Goal: Task Accomplishment & Management: Use online tool/utility

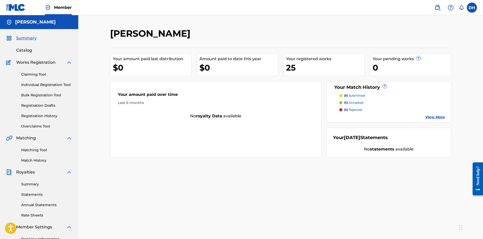
click at [29, 51] on span "Catalog" at bounding box center [24, 50] width 16 height 6
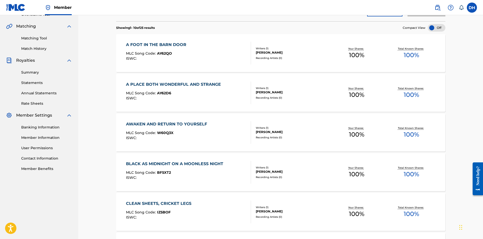
scroll to position [25, 0]
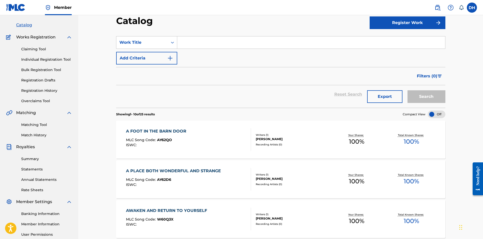
click at [198, 44] on input "Search Form" at bounding box center [311, 42] width 268 height 12
click at [169, 41] on div "Search Form" at bounding box center [172, 42] width 9 height 9
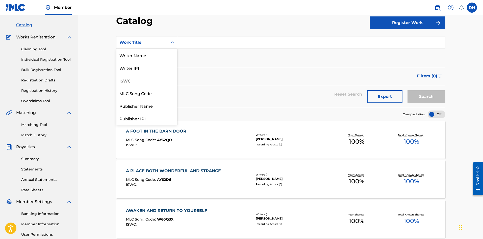
scroll to position [76, 0]
click at [138, 96] on div "Artist" at bounding box center [146, 93] width 61 height 13
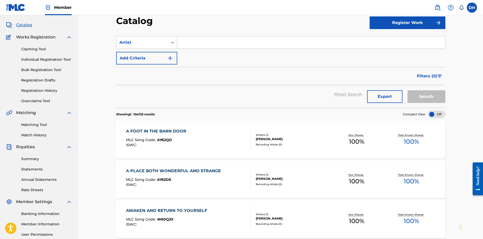
click at [202, 41] on input "Search Form" at bounding box center [311, 42] width 268 height 12
type input "ceramic"
click at [408, 90] on button "Search" at bounding box center [427, 96] width 38 height 13
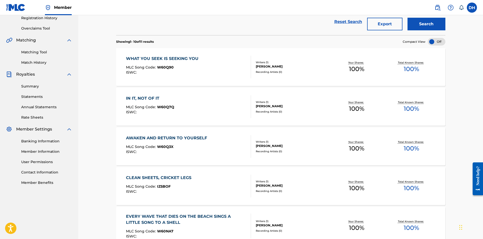
scroll to position [100, 0]
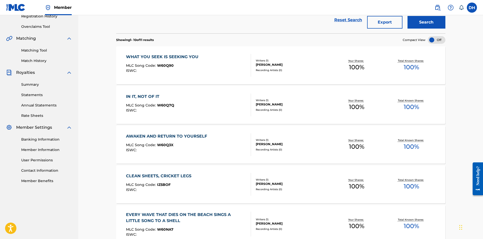
click at [36, 51] on link "Matching Tool" at bounding box center [46, 50] width 51 height 5
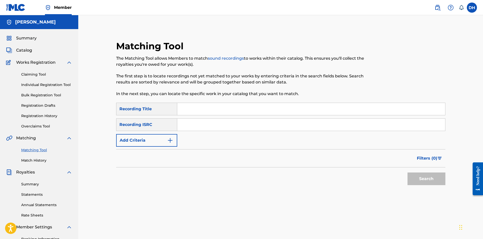
click at [180, 109] on input "Search Form" at bounding box center [311, 109] width 268 height 12
type input "what you seek is seeking you"
click at [172, 125] on div "Recording ISRC" at bounding box center [146, 124] width 61 height 13
click at [421, 176] on button "Search" at bounding box center [427, 178] width 38 height 13
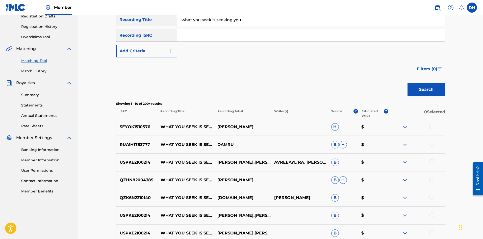
scroll to position [5, 0]
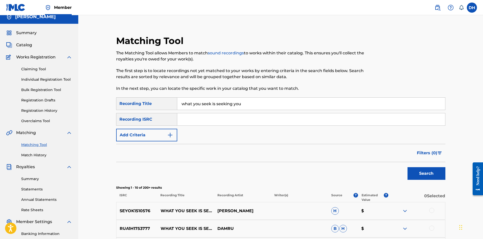
click at [159, 138] on button "Add Criteria" at bounding box center [146, 135] width 61 height 13
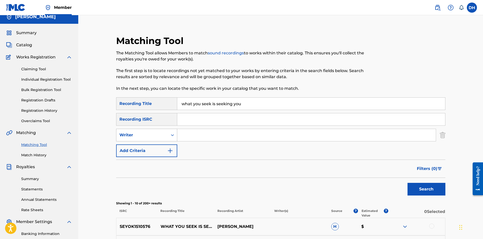
click at [158, 137] on div "Writer" at bounding box center [141, 135] width 45 height 6
click at [158, 142] on div "Recording Artist" at bounding box center [146, 147] width 61 height 13
click at [187, 132] on input "Search Form" at bounding box center [306, 135] width 259 height 12
type input "ceramic"
click at [408, 183] on button "Search" at bounding box center [427, 189] width 38 height 13
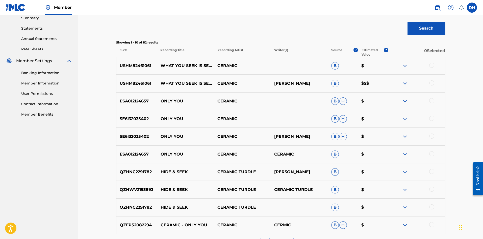
scroll to position [157, 0]
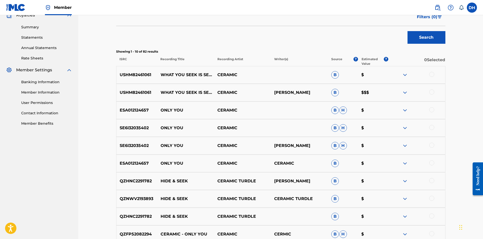
click at [431, 73] on div at bounding box center [431, 74] width 5 height 5
click at [434, 91] on div at bounding box center [431, 91] width 5 height 5
click at [363, 199] on button "Match 2 Groups" at bounding box center [355, 197] width 56 height 13
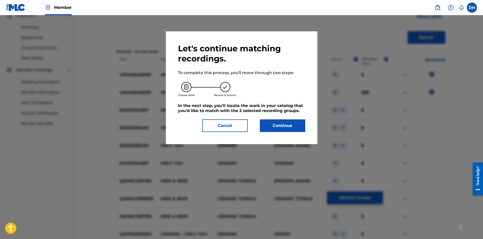
click at [291, 129] on button "Continue" at bounding box center [282, 125] width 45 height 13
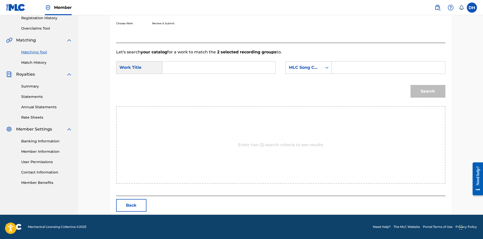
scroll to position [98, 0]
click at [170, 71] on input "Search Form" at bounding box center [219, 67] width 105 height 12
click at [187, 78] on strong "yo" at bounding box center [185, 78] width 5 height 5
type input "what you seek is seeking you"
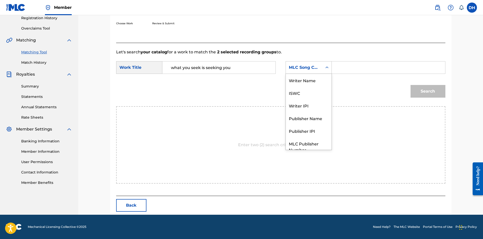
click at [297, 66] on div "MLC Song Code" at bounding box center [304, 67] width 31 height 6
click at [302, 84] on div "Writer Name" at bounding box center [309, 80] width 46 height 13
click at [338, 69] on input "Search Form" at bounding box center [388, 67] width 105 height 12
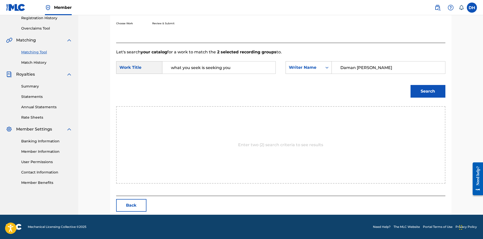
click at [417, 90] on button "Search" at bounding box center [428, 91] width 35 height 13
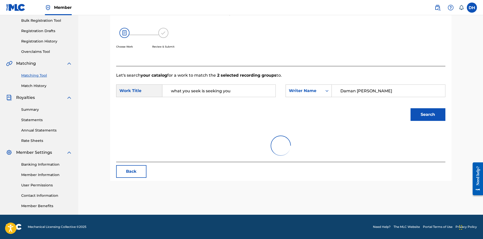
scroll to position [75, 0]
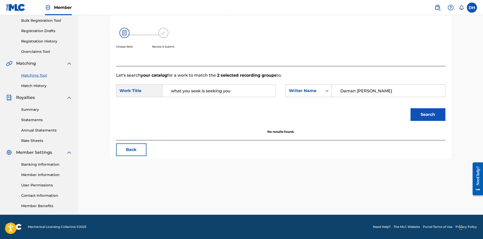
drag, startPoint x: 356, startPoint y: 88, endPoint x: 373, endPoint y: 89, distance: 16.2
click at [373, 89] on input "Daman [PERSON_NAME]" at bounding box center [388, 91] width 105 height 12
type input "[PERSON_NAME]"
click at [419, 111] on button "Search" at bounding box center [428, 114] width 35 height 13
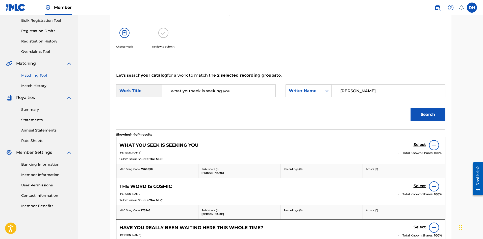
click at [420, 144] on h5 "Select" at bounding box center [420, 144] width 12 height 5
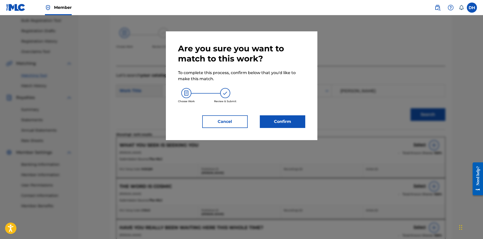
click at [285, 124] on button "Confirm" at bounding box center [282, 121] width 45 height 13
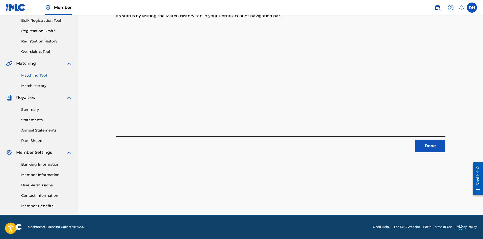
click at [427, 142] on button "Done" at bounding box center [430, 145] width 30 height 13
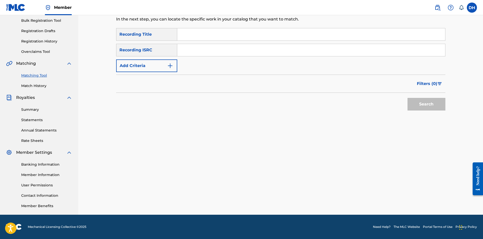
click at [188, 36] on input "Search Form" at bounding box center [311, 34] width 268 height 12
type input "in it not of it"
click at [135, 64] on button "Add Criteria" at bounding box center [146, 65] width 61 height 13
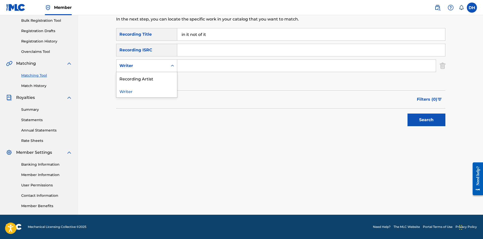
click at [143, 68] on div "Writer" at bounding box center [141, 66] width 45 height 6
drag, startPoint x: 140, startPoint y: 78, endPoint x: 235, endPoint y: 53, distance: 98.3
click at [142, 78] on div "Recording Artist" at bounding box center [146, 78] width 61 height 13
click at [228, 60] on input "Search Form" at bounding box center [306, 66] width 259 height 12
type input "ceramic"
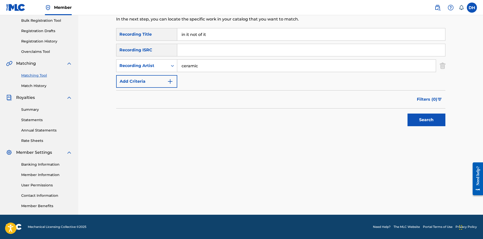
click at [408, 113] on button "Search" at bounding box center [427, 119] width 38 height 13
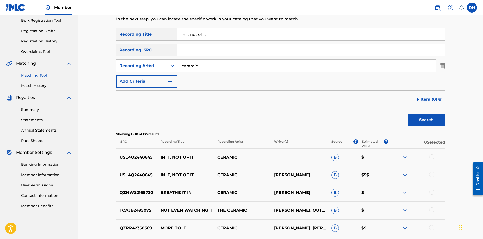
click at [437, 157] on div at bounding box center [416, 157] width 57 height 6
click at [431, 157] on div at bounding box center [431, 156] width 5 height 5
click at [433, 175] on div at bounding box center [431, 174] width 5 height 5
click at [354, 201] on button "Match 2 Groups" at bounding box center [355, 197] width 56 height 13
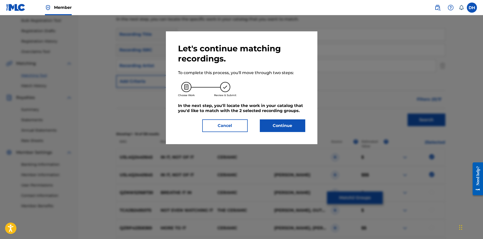
click at [298, 128] on button "Continue" at bounding box center [282, 125] width 45 height 13
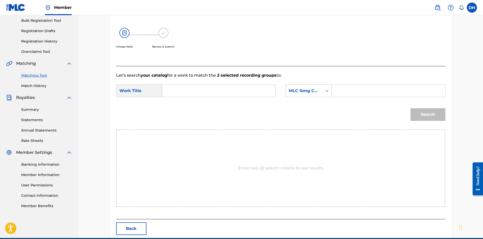
click at [178, 89] on input "Search Form" at bounding box center [219, 91] width 105 height 12
click at [177, 99] on div "in it , not of it" at bounding box center [219, 102] width 104 height 9
type input "in it, not of it"
click at [296, 91] on div "MLC Song Code" at bounding box center [304, 91] width 31 height 6
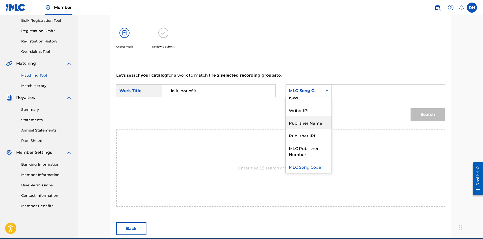
scroll to position [0, 0]
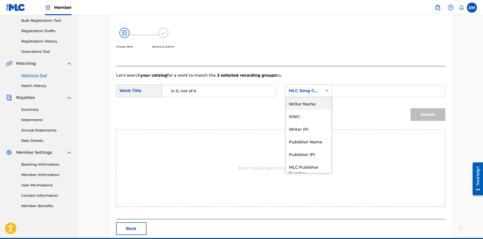
click at [304, 106] on div "Writer Name" at bounding box center [309, 103] width 46 height 13
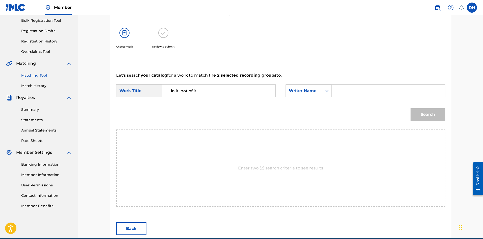
click at [352, 89] on input "Search Form" at bounding box center [388, 91] width 105 height 12
type input "[PERSON_NAME]"
click at [435, 116] on button "Search" at bounding box center [428, 114] width 35 height 13
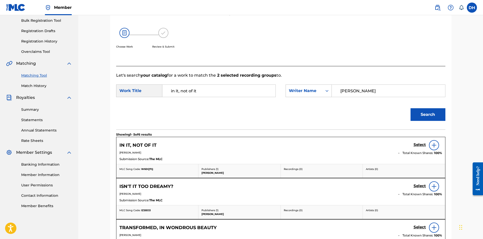
click at [415, 143] on h5 "Select" at bounding box center [420, 144] width 12 height 5
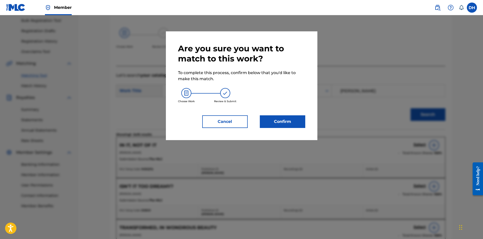
click at [270, 118] on button "Confirm" at bounding box center [282, 121] width 45 height 13
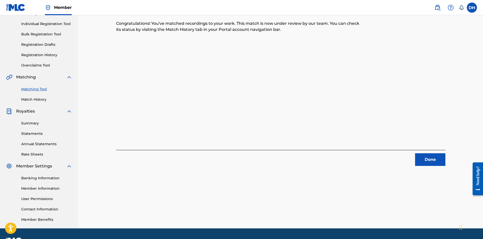
scroll to position [49, 0]
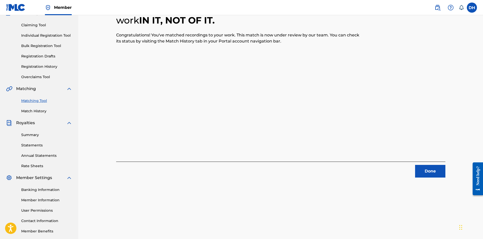
click at [427, 171] on button "Done" at bounding box center [430, 171] width 30 height 13
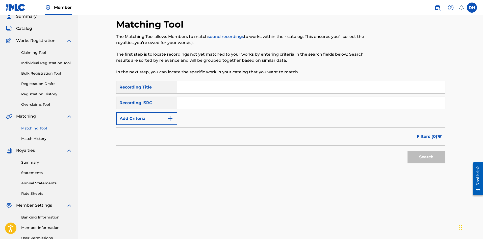
scroll to position [0, 0]
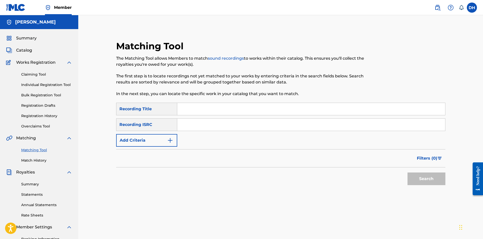
click at [24, 50] on span "Catalog" at bounding box center [24, 50] width 16 height 6
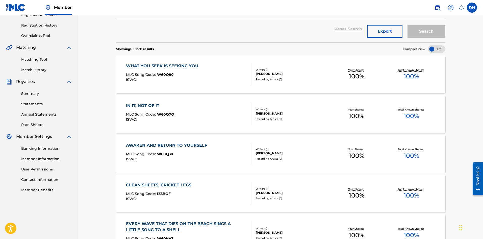
scroll to position [101, 0]
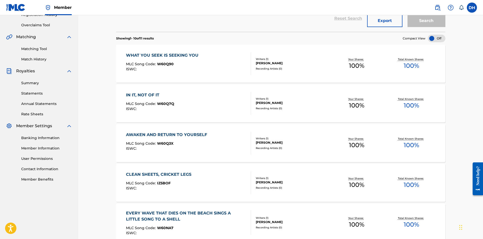
click at [34, 49] on link "Matching Tool" at bounding box center [46, 48] width 51 height 5
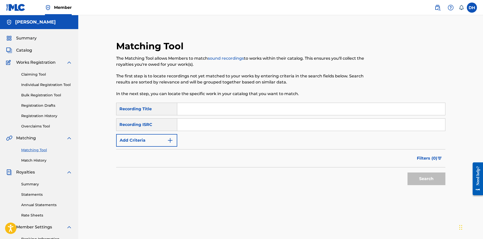
click at [190, 110] on input "Search Form" at bounding box center [311, 109] width 268 height 12
type input "awaken and return to yourself"
click at [408, 172] on button "Search" at bounding box center [427, 178] width 38 height 13
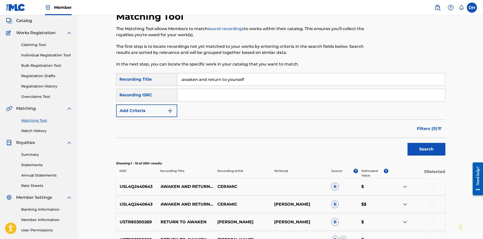
scroll to position [76, 0]
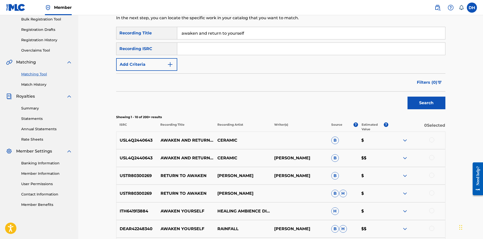
click at [432, 140] on div at bounding box center [431, 139] width 5 height 5
click at [430, 159] on div at bounding box center [431, 157] width 5 height 5
click at [359, 197] on button "Match 2 Groups" at bounding box center [355, 197] width 56 height 13
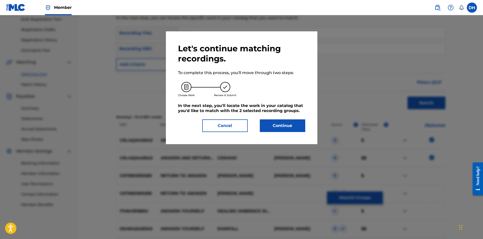
click at [299, 129] on button "Continue" at bounding box center [282, 125] width 45 height 13
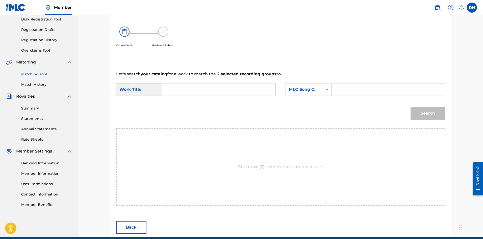
click at [193, 84] on input "Search Form" at bounding box center [219, 89] width 105 height 12
click at [193, 100] on span "[PERSON_NAME] and return to yourself" at bounding box center [221, 100] width 82 height 5
type input "awaken and return to yourself"
click at [321, 87] on div "MLC Song Code" at bounding box center [304, 90] width 37 height 10
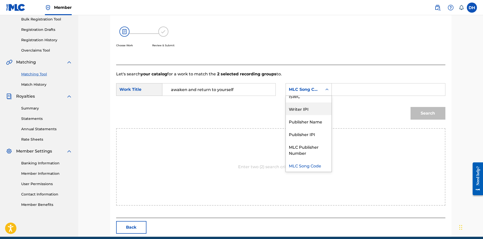
scroll to position [0, 0]
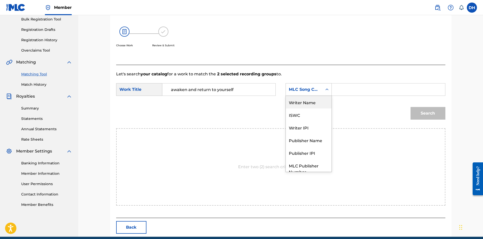
click at [315, 104] on div "Writer Name" at bounding box center [309, 102] width 46 height 13
click at [343, 92] on input "Search Form" at bounding box center [388, 89] width 105 height 12
type input "[PERSON_NAME]"
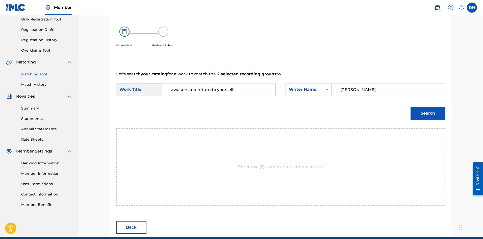
click at [437, 116] on button "Search" at bounding box center [428, 113] width 35 height 13
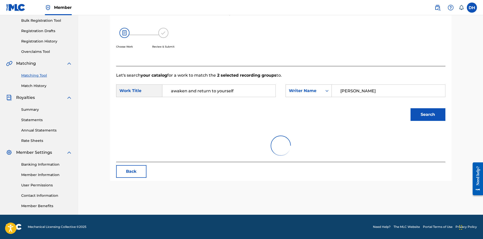
scroll to position [76, 0]
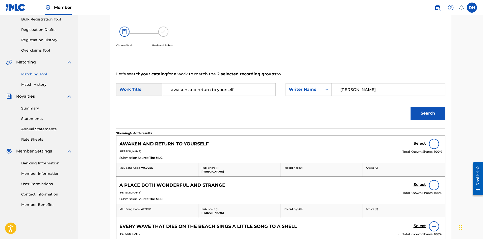
click at [420, 145] on h5 "Select" at bounding box center [420, 143] width 12 height 5
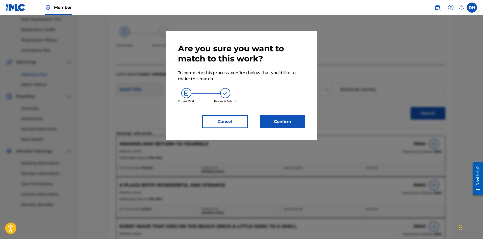
click at [290, 123] on button "Confirm" at bounding box center [282, 121] width 45 height 13
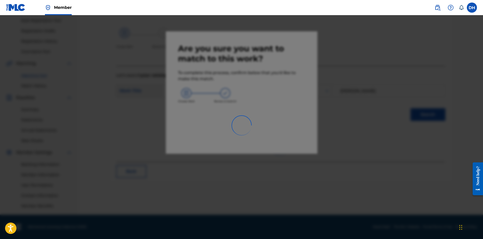
scroll to position [75, 0]
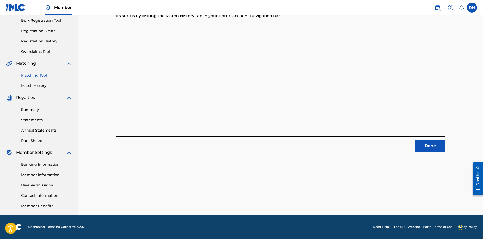
click at [430, 145] on button "Done" at bounding box center [430, 145] width 30 height 13
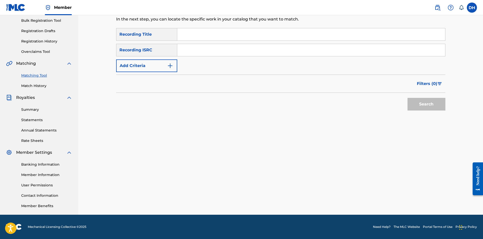
click at [198, 41] on div "SearchWithCriteria3f3a8641-9891-48fa-befa-54a2193dbae7 Recording Title SearchWi…" at bounding box center [280, 50] width 329 height 44
click at [198, 37] on input "Search Form" at bounding box center [311, 34] width 268 height 12
type input "every wave that dies on the beach"
click at [408, 98] on button "Search" at bounding box center [427, 104] width 38 height 13
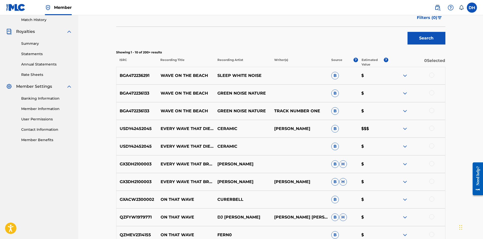
scroll to position [150, 0]
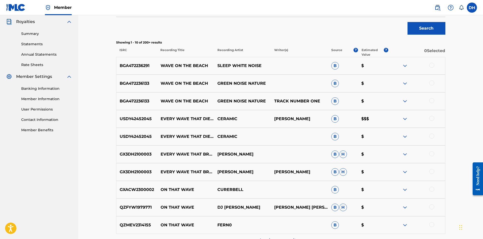
click at [434, 118] on div at bounding box center [431, 118] width 5 height 5
click at [432, 134] on div at bounding box center [431, 135] width 5 height 5
click at [368, 199] on button "Match 2 Groups" at bounding box center [355, 197] width 56 height 13
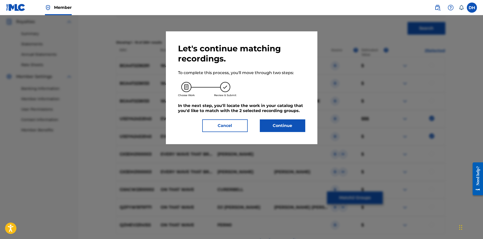
click at [284, 131] on button "Continue" at bounding box center [282, 125] width 45 height 13
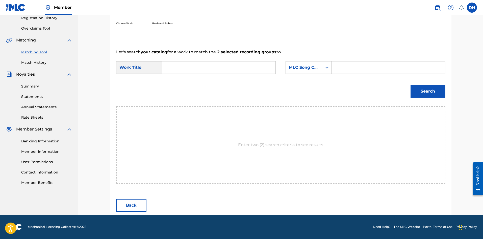
scroll to position [98, 0]
click at [196, 64] on input "Search Form" at bounding box center [219, 67] width 105 height 12
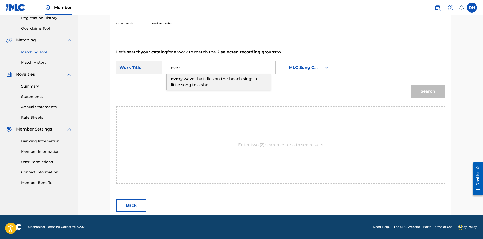
click at [208, 79] on span "y wave that dies on the beach sings a little song to a shell" at bounding box center [214, 81] width 86 height 11
type input "every wave that dies on the beach sings a little song to a shell"
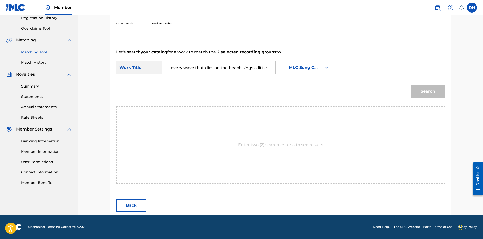
drag, startPoint x: 373, startPoint y: 67, endPoint x: 357, endPoint y: 67, distance: 15.4
click at [370, 67] on input "Search Form" at bounding box center [388, 67] width 105 height 12
click at [308, 63] on div "MLC Song Code" at bounding box center [304, 68] width 37 height 10
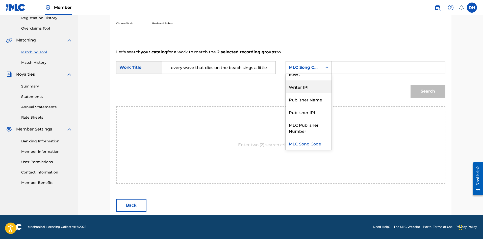
scroll to position [0, 0]
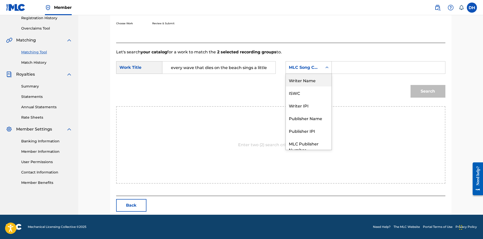
click at [309, 84] on div "Writer Name" at bounding box center [309, 80] width 46 height 13
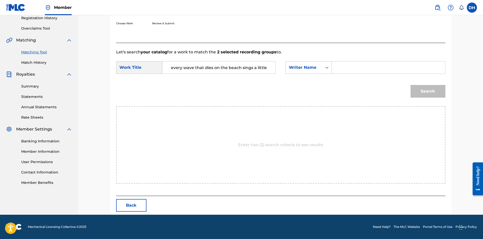
click at [347, 68] on input "Search Form" at bounding box center [388, 67] width 105 height 12
type input "[PERSON_NAME]"
click at [424, 90] on button "Search" at bounding box center [428, 91] width 35 height 13
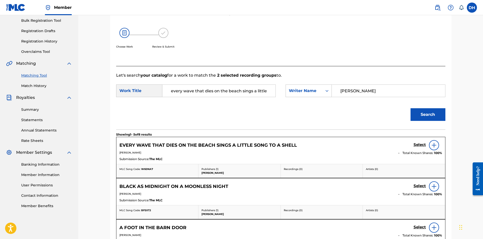
scroll to position [98, 0]
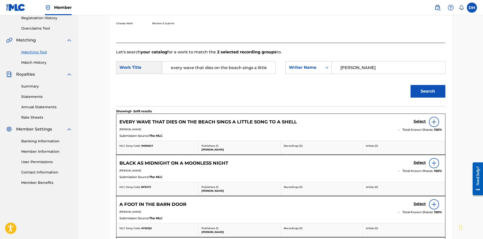
click at [421, 120] on h5 "Select" at bounding box center [420, 121] width 12 height 5
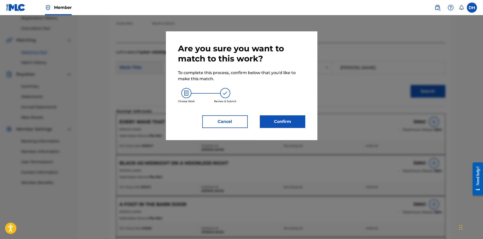
click at [282, 119] on button "Confirm" at bounding box center [282, 121] width 45 height 13
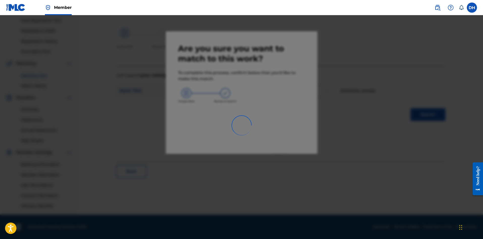
scroll to position [75, 0]
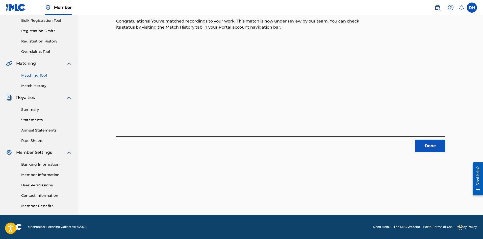
click at [424, 145] on button "Done" at bounding box center [430, 145] width 30 height 13
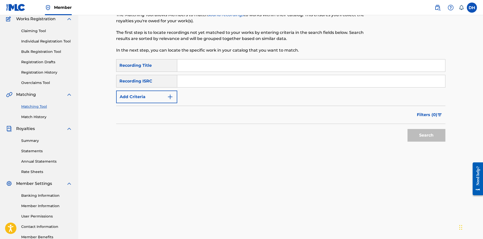
scroll to position [0, 0]
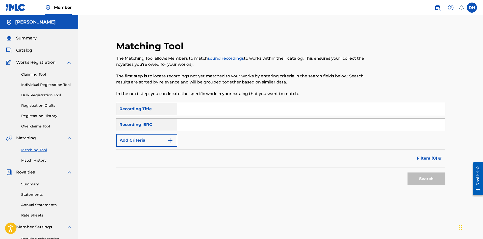
click at [30, 41] on div "Summary Catalog Works Registration Claiming Tool Individual Registration Tool B…" at bounding box center [39, 159] width 78 height 260
click at [27, 51] on span "Catalog" at bounding box center [24, 50] width 16 height 6
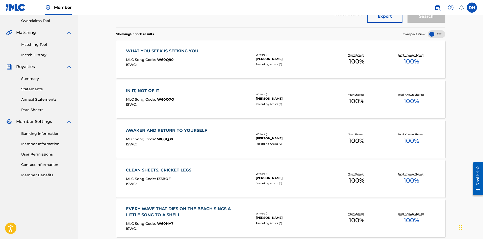
scroll to position [100, 0]
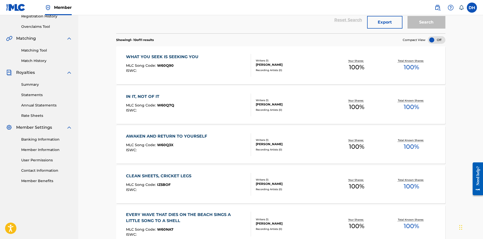
click at [38, 51] on link "Matching Tool" at bounding box center [46, 50] width 51 height 5
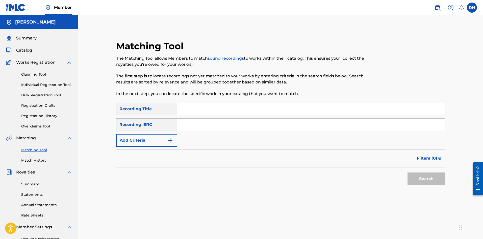
click at [204, 112] on input "Search Form" at bounding box center [311, 109] width 268 height 12
type input "transformed in wondrous"
click at [408, 172] on button "Search" at bounding box center [427, 178] width 38 height 13
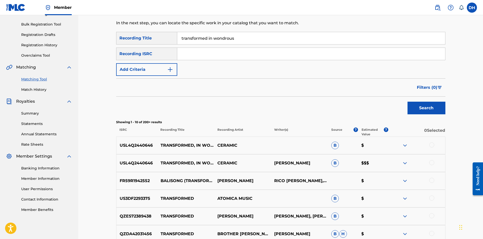
scroll to position [76, 0]
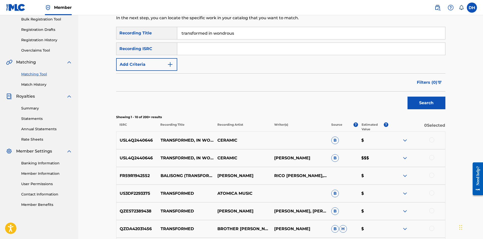
click at [432, 157] on div at bounding box center [431, 157] width 5 height 5
click at [432, 140] on div at bounding box center [431, 139] width 5 height 5
click at [355, 196] on button "Match 2 Groups" at bounding box center [355, 197] width 56 height 13
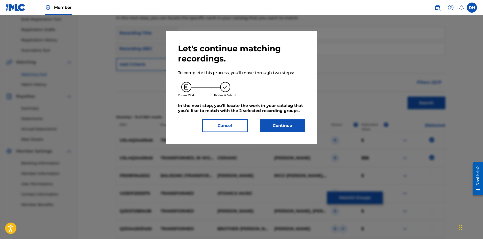
click at [277, 129] on button "Continue" at bounding box center [282, 125] width 45 height 13
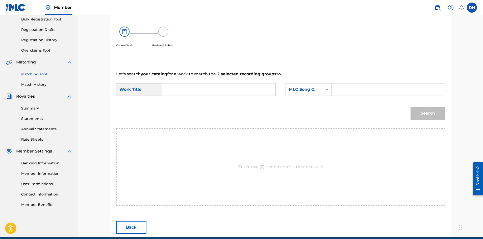
click at [214, 91] on input "Search Form" at bounding box center [219, 89] width 105 height 12
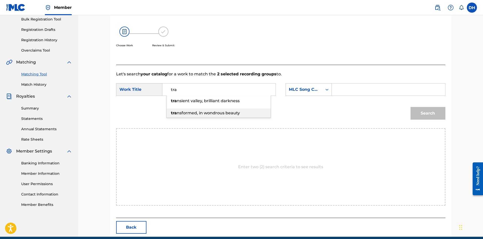
click at [200, 114] on span "nsformed, in wondrous beauty" at bounding box center [208, 112] width 63 height 5
type input "transformed, in wondrous beauty"
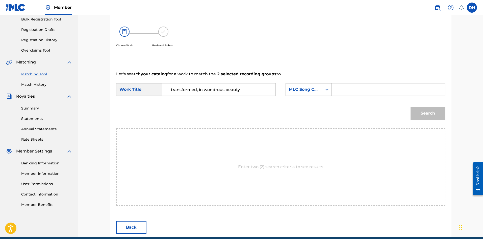
click at [302, 89] on div "MLC Song Code" at bounding box center [304, 89] width 31 height 6
click at [306, 104] on div "Writer Name" at bounding box center [309, 102] width 46 height 13
drag, startPoint x: 335, startPoint y: 97, endPoint x: 344, endPoint y: 92, distance: 10.1
click at [344, 92] on input "Search Form" at bounding box center [388, 89] width 105 height 12
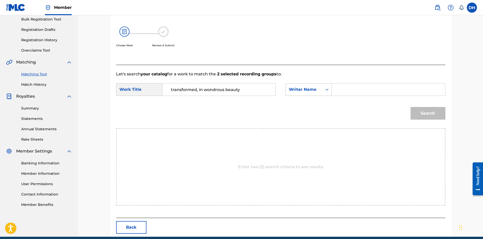
type input "[PERSON_NAME]"
click at [422, 114] on button "Search" at bounding box center [428, 113] width 35 height 13
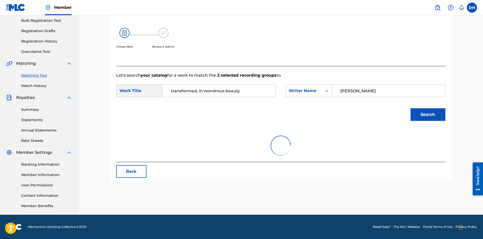
scroll to position [76, 0]
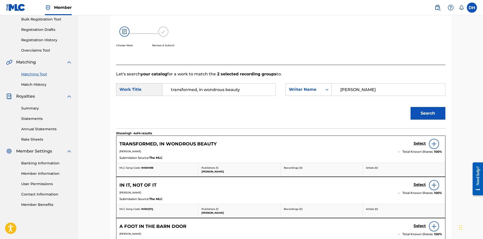
click at [416, 142] on h5 "Select" at bounding box center [420, 143] width 12 height 5
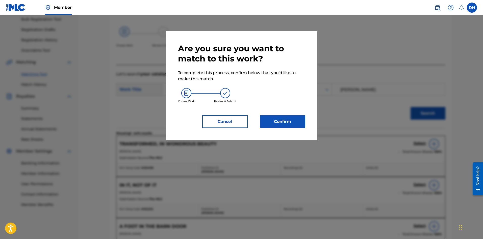
click at [296, 122] on button "Confirm" at bounding box center [282, 121] width 45 height 13
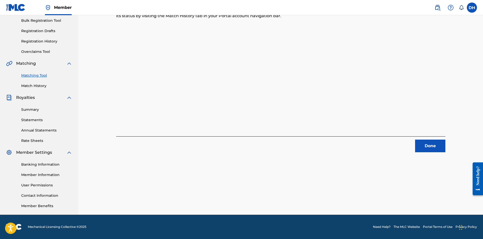
click at [421, 148] on button "Done" at bounding box center [430, 145] width 30 height 13
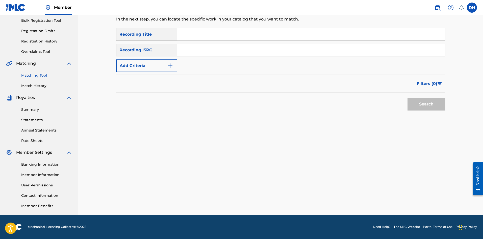
click at [231, 32] on input "Search Form" at bounding box center [311, 34] width 268 height 12
type input "lighting another's lamp"
click at [408, 98] on button "Search" at bounding box center [427, 104] width 38 height 13
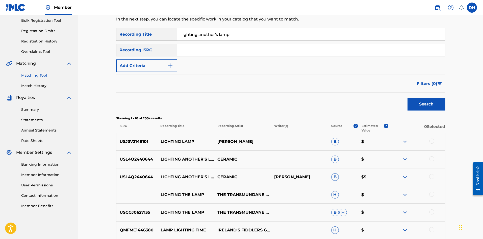
click at [435, 160] on div at bounding box center [416, 159] width 57 height 6
click at [431, 177] on div at bounding box center [431, 176] width 5 height 5
click at [431, 160] on div at bounding box center [431, 158] width 5 height 5
click at [346, 198] on button "Match 2 Groups" at bounding box center [355, 197] width 56 height 13
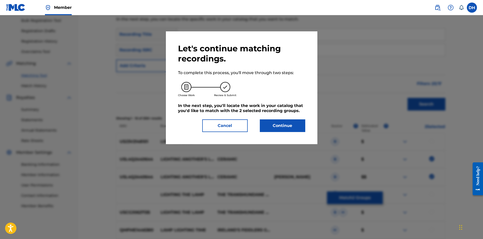
click at [285, 123] on button "Continue" at bounding box center [282, 125] width 45 height 13
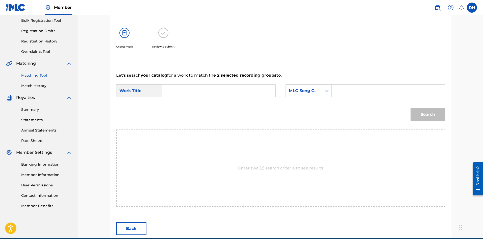
click at [241, 91] on input "Search Form" at bounding box center [219, 91] width 105 height 12
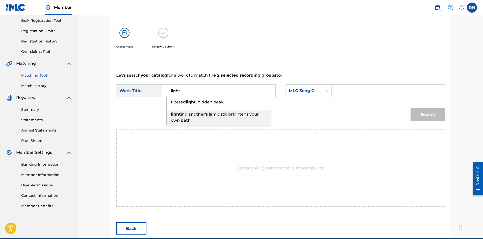
click at [227, 114] on span "ing another's lamp still brightens your own path" at bounding box center [215, 117] width 88 height 11
type input "lighting another's lamp still brightens your own path"
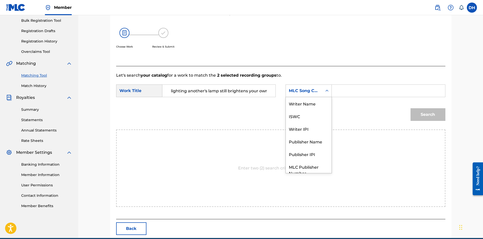
drag, startPoint x: 311, startPoint y: 94, endPoint x: 314, endPoint y: 103, distance: 9.9
click at [312, 94] on div "MLC Song Code" at bounding box center [304, 91] width 37 height 10
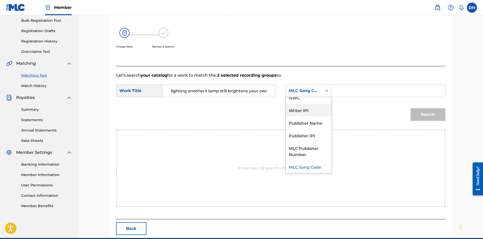
scroll to position [0, 0]
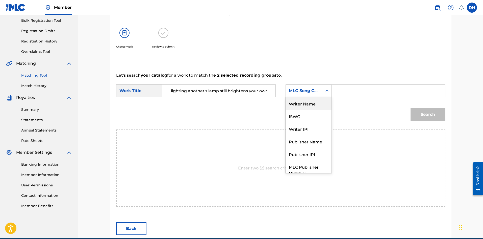
drag, startPoint x: 312, startPoint y: 103, endPoint x: 323, endPoint y: 102, distance: 10.9
click at [312, 103] on div "Writer Name" at bounding box center [309, 103] width 46 height 13
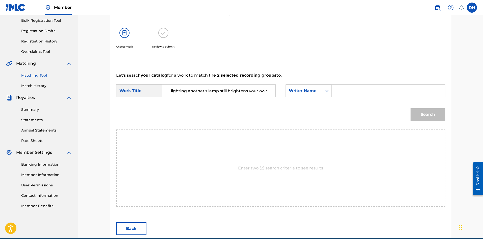
click at [341, 91] on input "Search Form" at bounding box center [388, 91] width 105 height 12
type input "[PERSON_NAME]"
click at [430, 113] on button "Search" at bounding box center [428, 114] width 35 height 13
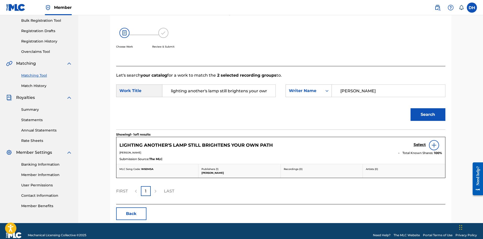
click at [419, 142] on h5 "Select" at bounding box center [420, 144] width 12 height 5
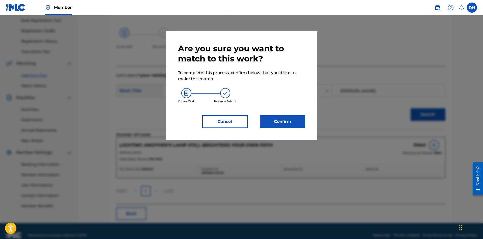
click at [275, 122] on button "Confirm" at bounding box center [282, 121] width 45 height 13
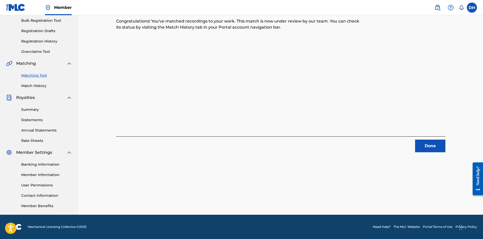
click at [417, 141] on button "Done" at bounding box center [430, 145] width 30 height 13
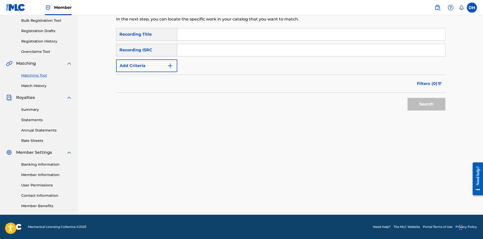
click at [216, 39] on input "Search Form" at bounding box center [311, 34] width 268 height 12
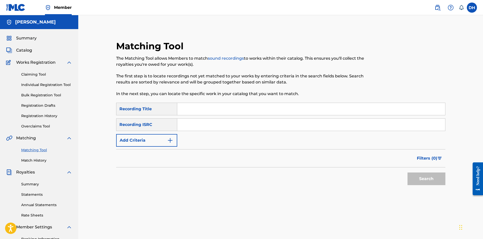
click at [196, 111] on input "Search Form" at bounding box center [311, 109] width 268 height 12
type input "when the cosmic egg"
click at [408, 172] on button "Search" at bounding box center [427, 178] width 38 height 13
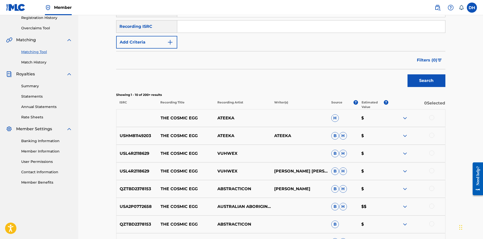
scroll to position [25, 0]
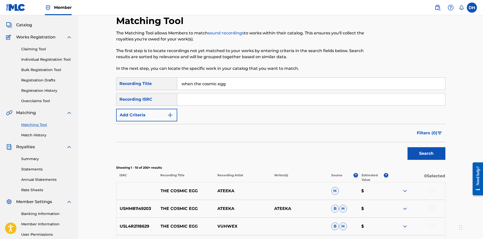
click at [153, 120] on button "Add Criteria" at bounding box center [146, 115] width 61 height 13
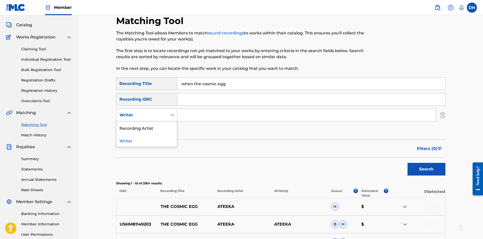
drag, startPoint x: 159, startPoint y: 112, endPoint x: 160, endPoint y: 118, distance: 6.1
click at [159, 112] on div "Writer" at bounding box center [141, 115] width 45 height 6
click at [157, 125] on div "Recording Artist" at bounding box center [146, 127] width 61 height 13
click at [197, 113] on input "Search Form" at bounding box center [306, 115] width 259 height 12
type input "ceramic"
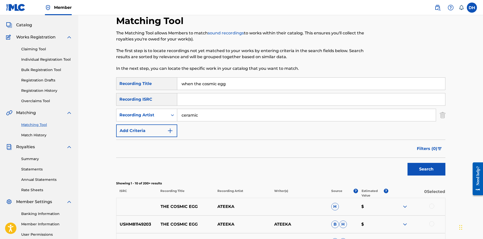
click at [408, 163] on button "Search" at bounding box center [427, 169] width 38 height 13
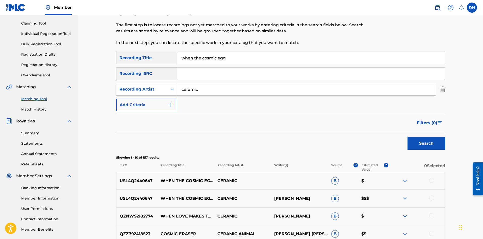
scroll to position [76, 0]
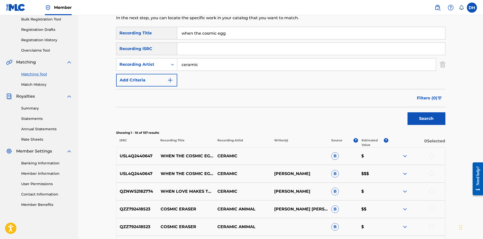
click at [432, 175] on div at bounding box center [431, 173] width 5 height 5
click at [432, 155] on div at bounding box center [431, 155] width 5 height 5
click at [348, 198] on button "Match 2 Groups" at bounding box center [355, 197] width 56 height 13
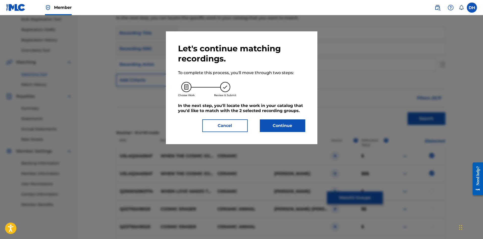
click at [279, 120] on button "Continue" at bounding box center [282, 125] width 45 height 13
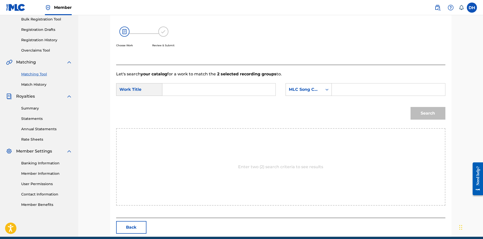
click at [202, 84] on input "Search Form" at bounding box center [219, 89] width 105 height 12
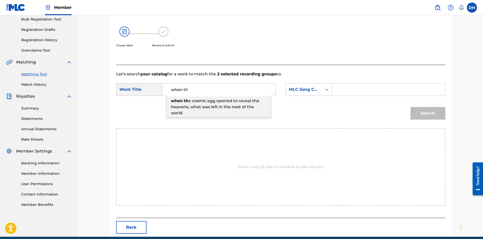
click at [219, 99] on span "e cosmic egg opened to reveal the heavens, what was left in the nest of the wor…" at bounding box center [215, 106] width 88 height 17
type input "when the cosmic egg opened to reveal the heavens, what was left in the nest of …"
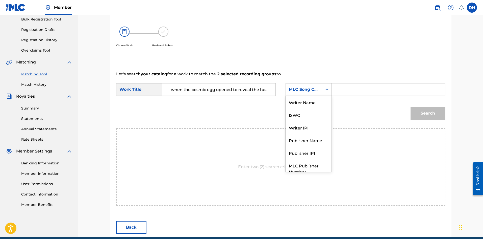
click at [297, 88] on div "MLC Song Code" at bounding box center [304, 89] width 31 height 6
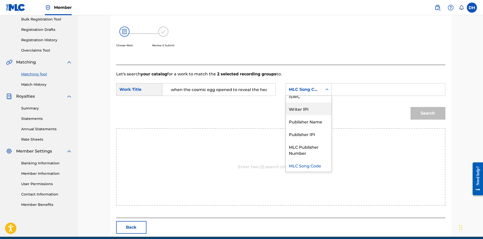
scroll to position [0, 0]
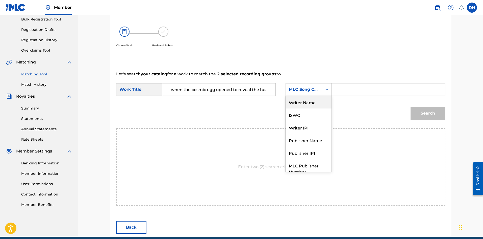
click at [300, 103] on div "Writer Name" at bounding box center [309, 102] width 46 height 13
click at [359, 90] on input "Search Form" at bounding box center [388, 89] width 105 height 12
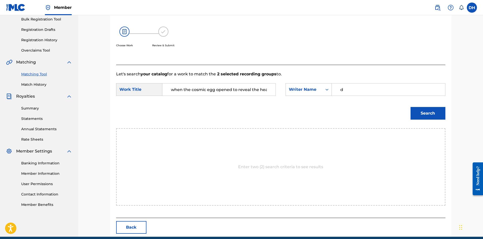
drag, startPoint x: 354, startPoint y: 91, endPoint x: 332, endPoint y: 91, distance: 21.7
click at [332, 91] on div "d" at bounding box center [388, 89] width 113 height 13
type input "[PERSON_NAME]"
click at [423, 112] on button "Search" at bounding box center [428, 113] width 35 height 13
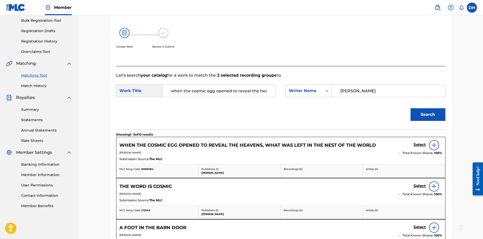
scroll to position [76, 0]
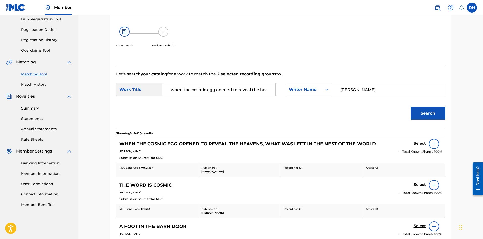
click at [415, 142] on h5 "Select" at bounding box center [420, 143] width 12 height 5
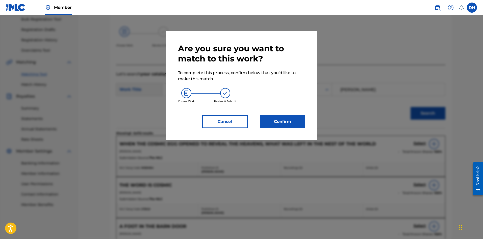
click at [299, 126] on button "Confirm" at bounding box center [282, 121] width 45 height 13
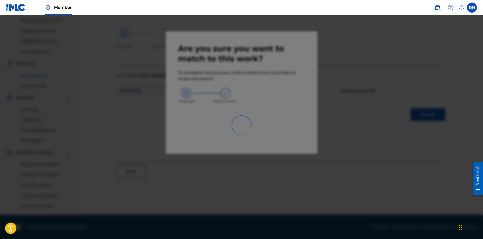
scroll to position [75, 0]
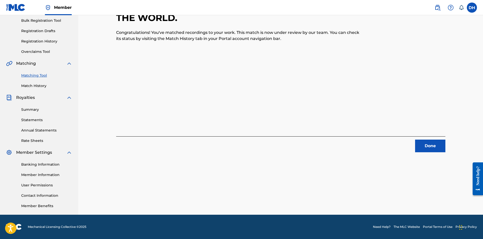
click at [431, 147] on button "Done" at bounding box center [430, 145] width 30 height 13
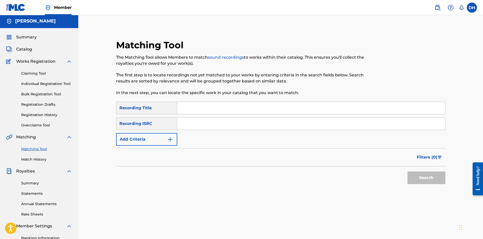
scroll to position [0, 0]
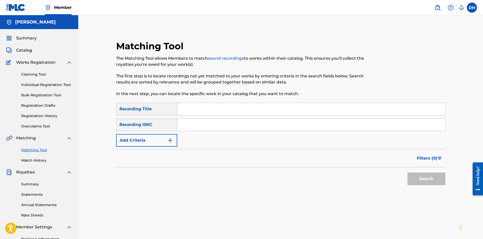
click at [32, 52] on span "Catalog" at bounding box center [24, 50] width 16 height 6
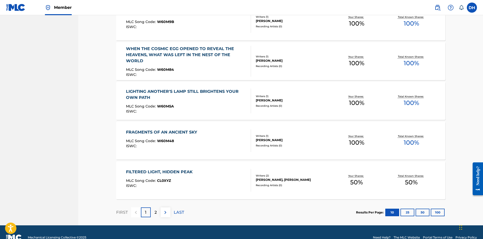
scroll to position [352, 0]
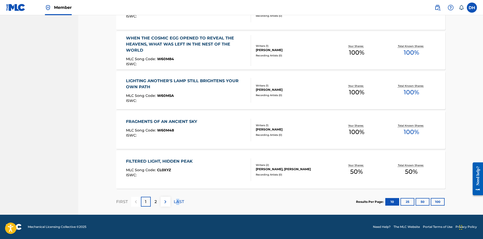
click at [178, 202] on p "LAST" at bounding box center [179, 202] width 10 height 6
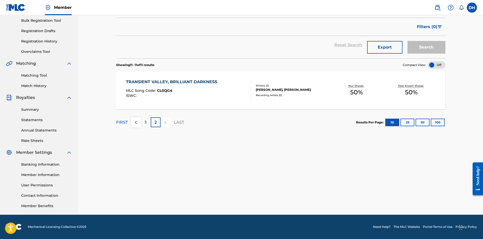
click at [32, 77] on link "Matching Tool" at bounding box center [46, 75] width 51 height 5
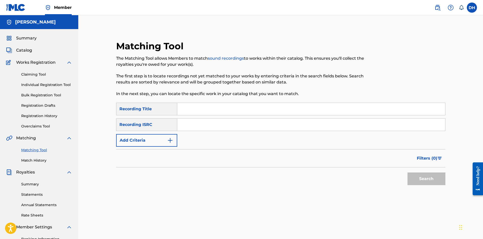
click at [203, 108] on input "Search Form" at bounding box center [311, 109] width 268 height 12
type input "filtered light hidden peak"
click at [408, 172] on button "Search" at bounding box center [427, 178] width 38 height 13
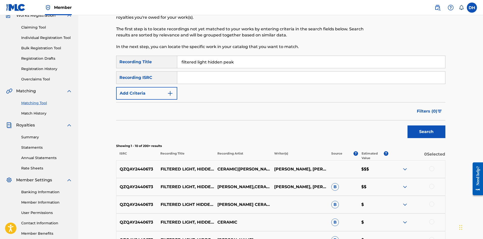
scroll to position [25, 0]
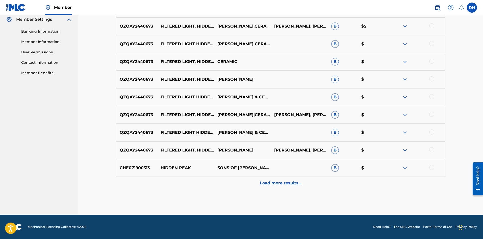
click at [266, 184] on p "Load more results..." at bounding box center [281, 183] width 42 height 6
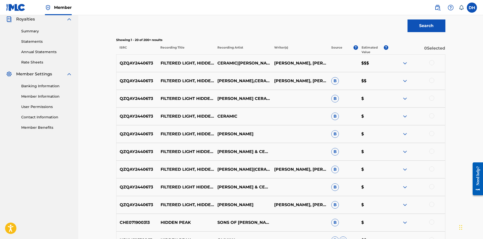
scroll to position [106, 0]
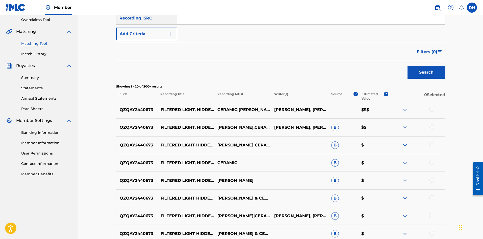
click at [430, 109] on div at bounding box center [431, 109] width 5 height 5
click at [432, 124] on div at bounding box center [431, 126] width 5 height 5
click at [432, 144] on div at bounding box center [431, 144] width 5 height 5
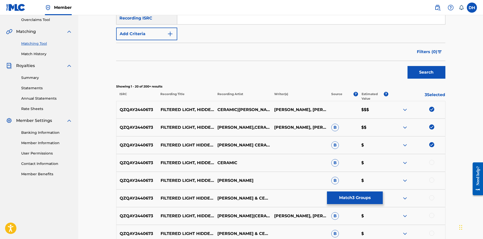
click at [431, 164] on div at bounding box center [431, 162] width 5 height 5
click at [432, 180] on div at bounding box center [431, 179] width 5 height 5
click at [431, 195] on div at bounding box center [431, 197] width 5 height 5
click at [433, 216] on div at bounding box center [431, 215] width 5 height 5
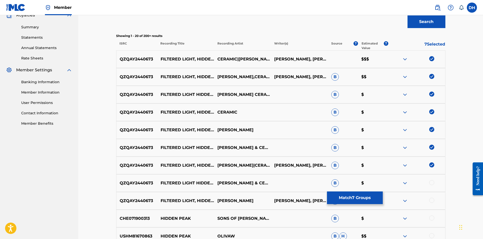
click at [432, 183] on div at bounding box center [431, 182] width 5 height 5
click at [433, 200] on div at bounding box center [431, 200] width 5 height 5
click at [353, 199] on button "Match 9 Groups" at bounding box center [355, 197] width 56 height 13
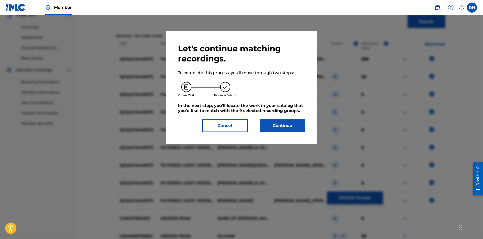
click at [282, 123] on button "Continue" at bounding box center [282, 125] width 45 height 13
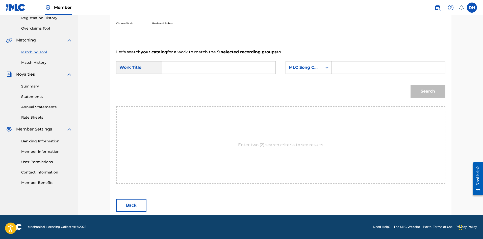
click at [218, 69] on input "Search Form" at bounding box center [219, 67] width 105 height 12
click at [224, 80] on span "light, hidden peak" at bounding box center [204, 78] width 37 height 5
type input "filtered light, hidden peak"
click at [306, 68] on div "MLC Song Code" at bounding box center [304, 67] width 31 height 6
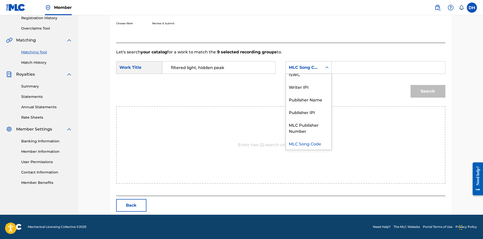
scroll to position [0, 0]
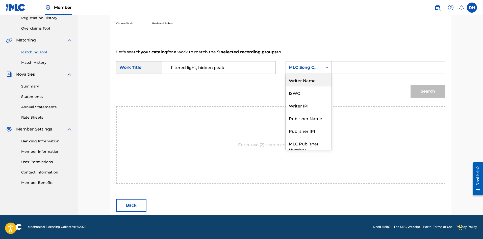
click at [304, 82] on div "Writer Name" at bounding box center [309, 80] width 46 height 13
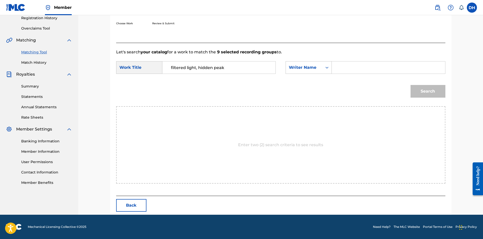
click at [357, 67] on input "Search Form" at bounding box center [388, 67] width 105 height 12
type input "[PERSON_NAME]"
click at [421, 90] on button "Search" at bounding box center [428, 91] width 35 height 13
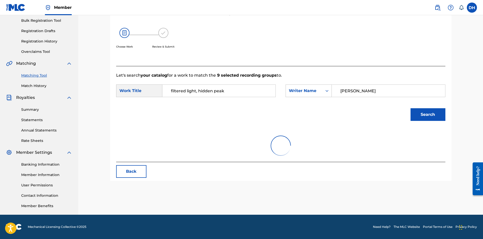
scroll to position [83, 0]
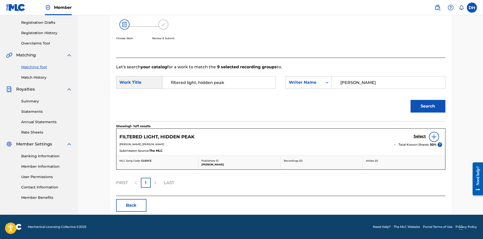
click at [418, 136] on h5 "Select" at bounding box center [420, 136] width 12 height 5
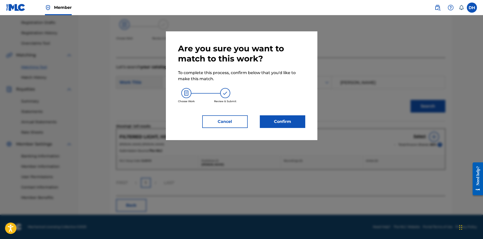
click at [286, 124] on button "Confirm" at bounding box center [282, 121] width 45 height 13
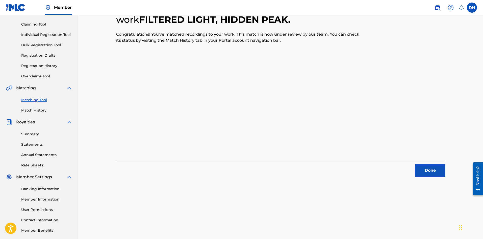
scroll to position [51, 0]
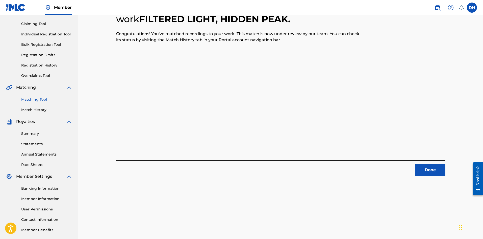
click at [425, 170] on button "Done" at bounding box center [430, 169] width 30 height 13
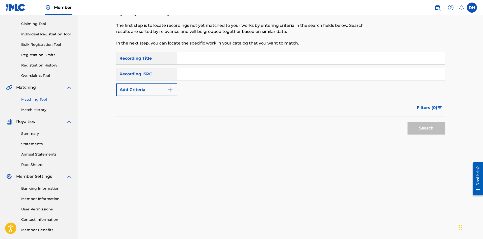
click at [227, 64] on div "Search Form" at bounding box center [311, 58] width 268 height 13
click at [229, 57] on input "Search Form" at bounding box center [311, 58] width 268 height 12
type input "transient valley"
click at [408, 122] on button "Search" at bounding box center [427, 128] width 38 height 13
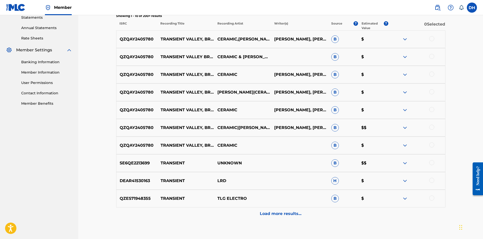
click at [256, 213] on div "Load more results..." at bounding box center [280, 213] width 329 height 13
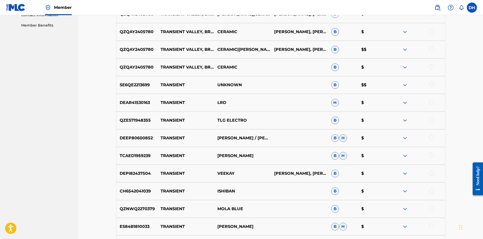
scroll to position [157, 0]
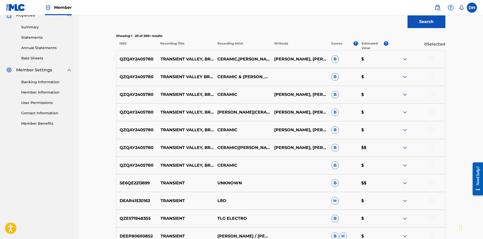
click at [433, 59] on div at bounding box center [431, 58] width 5 height 5
click at [433, 76] on div at bounding box center [431, 76] width 5 height 5
click at [433, 94] on div at bounding box center [431, 93] width 5 height 5
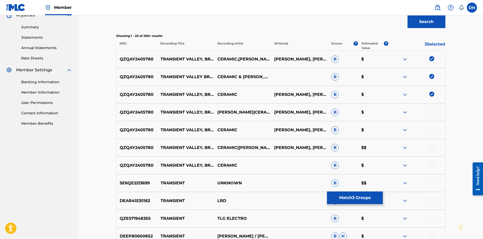
click at [431, 113] on div at bounding box center [431, 111] width 5 height 5
click at [431, 129] on div at bounding box center [431, 129] width 5 height 5
click at [432, 149] on div at bounding box center [431, 146] width 5 height 5
click at [431, 166] on div at bounding box center [431, 164] width 5 height 5
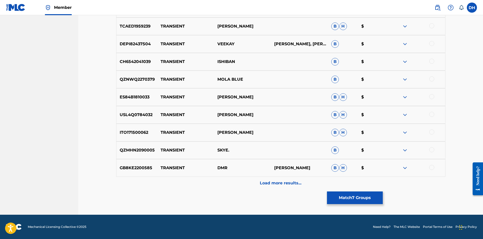
click at [271, 185] on p "Load more results..." at bounding box center [281, 183] width 42 height 6
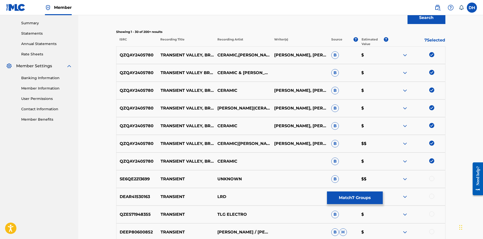
scroll to position [157, 0]
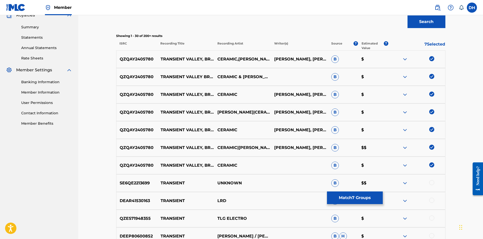
click at [353, 196] on button "Match 7 Groups" at bounding box center [355, 197] width 56 height 13
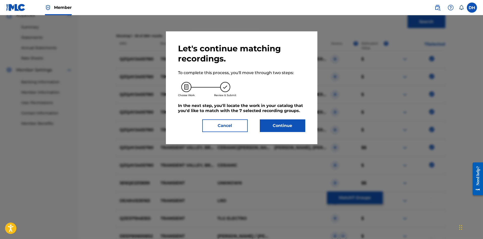
click at [298, 125] on button "Continue" at bounding box center [282, 125] width 45 height 13
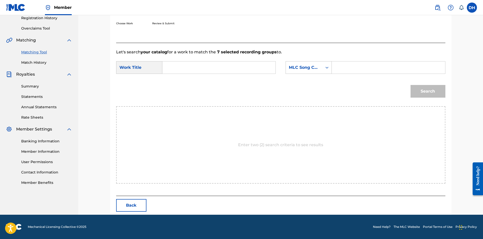
click at [216, 74] on div "SearchWithCriteria61437ff4-19f5-484d-a17b-75f3a33b9acb Work Title SearchWithCri…" at bounding box center [280, 69] width 329 height 16
click at [216, 67] on input "Search Form" at bounding box center [219, 67] width 105 height 12
click at [210, 78] on span "ent valley, brilliant darkness" at bounding box center [211, 78] width 57 height 5
type input "transient valley, brilliant darkness"
click at [305, 65] on div "MLC Song Code" at bounding box center [304, 67] width 31 height 6
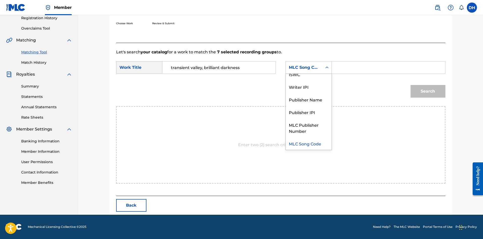
scroll to position [0, 0]
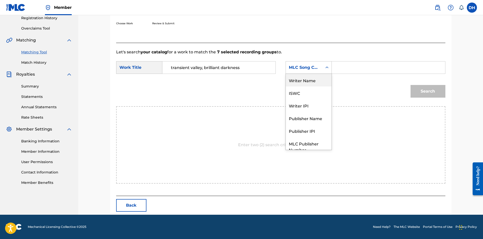
click at [307, 81] on div "Writer Name" at bounding box center [309, 80] width 46 height 13
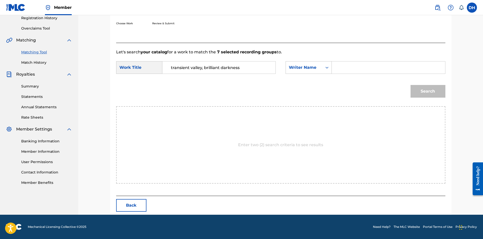
click at [339, 69] on input "Search Form" at bounding box center [388, 67] width 105 height 12
type input "[PERSON_NAME]"
click at [424, 92] on button "Search" at bounding box center [428, 91] width 35 height 13
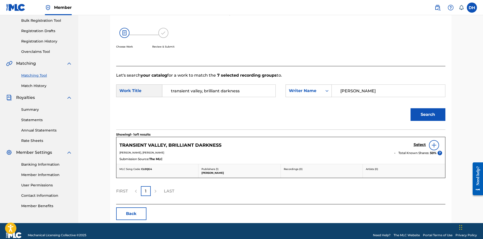
scroll to position [83, 0]
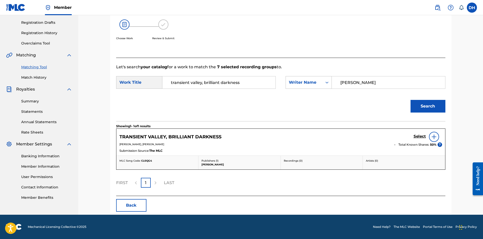
click at [419, 136] on h5 "Select" at bounding box center [420, 136] width 12 height 5
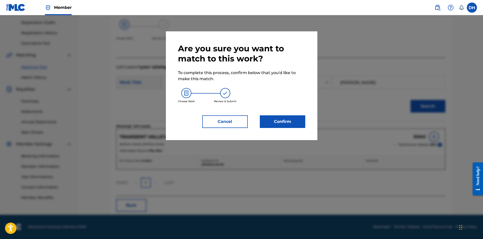
click at [271, 125] on button "Confirm" at bounding box center [282, 121] width 45 height 13
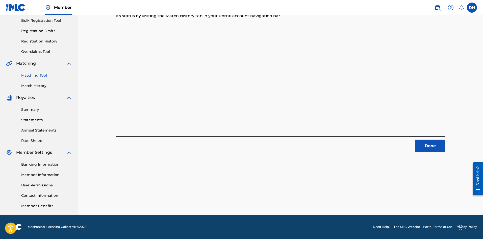
click at [422, 146] on button "Done" at bounding box center [430, 145] width 30 height 13
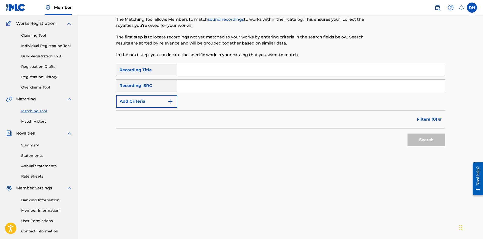
scroll to position [0, 0]
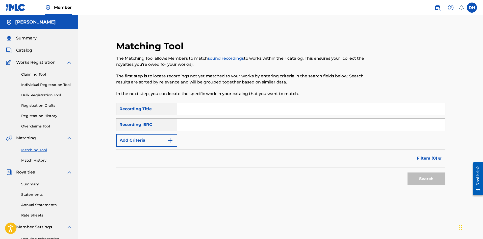
click at [22, 51] on span "Catalog" at bounding box center [24, 50] width 16 height 6
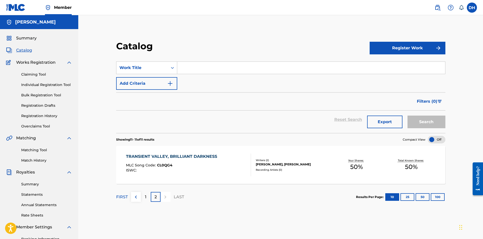
click at [133, 198] on img at bounding box center [136, 197] width 6 height 6
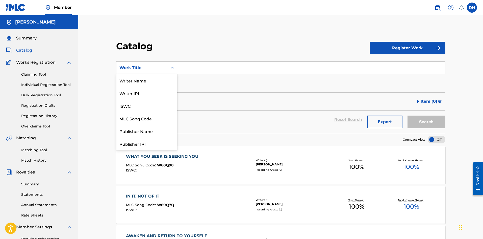
scroll to position [76, 0]
click at [165, 70] on div "Work Title" at bounding box center [142, 68] width 52 height 10
click at [149, 120] on div "Artist" at bounding box center [146, 118] width 61 height 13
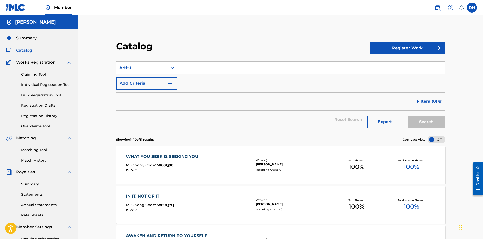
click at [193, 67] on input "Search Form" at bounding box center [311, 68] width 268 height 12
click at [201, 67] on input "Search Form" at bounding box center [311, 68] width 268 height 12
type input "embassy of sound"
click at [408, 115] on button "Search" at bounding box center [427, 121] width 38 height 13
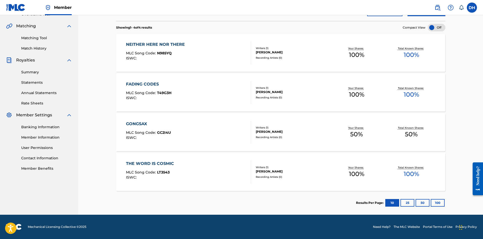
scroll to position [87, 0]
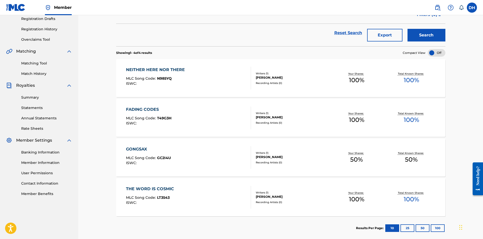
click at [37, 64] on link "Matching Tool" at bounding box center [46, 63] width 51 height 5
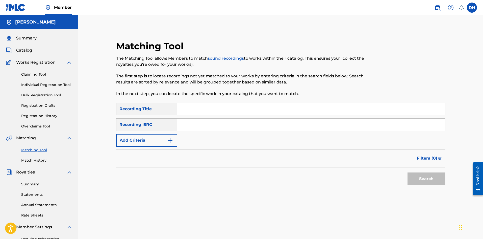
click at [187, 111] on input "Search Form" at bounding box center [311, 109] width 268 height 12
type input "neither here nor there"
click at [154, 141] on button "Add Criteria" at bounding box center [146, 140] width 61 height 13
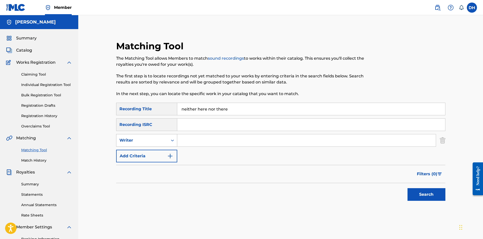
click at [172, 141] on icon "Search Form" at bounding box center [172, 140] width 5 height 5
drag, startPoint x: 168, startPoint y: 148, endPoint x: 173, endPoint y: 147, distance: 5.0
click at [170, 148] on div "Recording Artist" at bounding box center [146, 153] width 61 height 13
drag, startPoint x: 173, startPoint y: 147, endPoint x: 198, endPoint y: 134, distance: 27.9
click at [194, 137] on input "Search Form" at bounding box center [306, 140] width 259 height 12
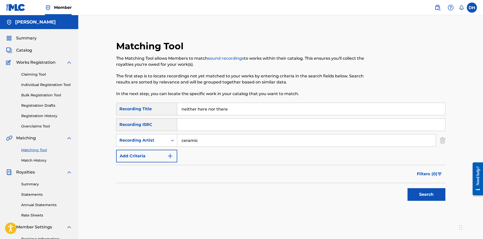
click at [408, 188] on button "Search" at bounding box center [427, 194] width 38 height 13
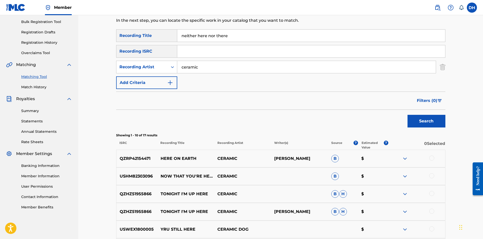
scroll to position [25, 0]
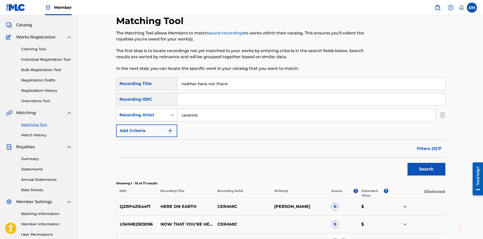
drag, startPoint x: 213, startPoint y: 117, endPoint x: 120, endPoint y: 120, distance: 93.3
click at [110, 120] on div "Matching Tool The Matching Tool allows Members to match sound recordings to wor…" at bounding box center [281, 213] width 342 height 397
type input "embassy of sound"
click at [408, 163] on button "Search" at bounding box center [427, 169] width 38 height 13
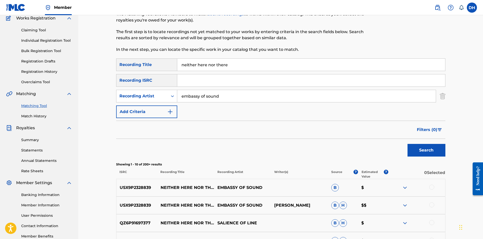
scroll to position [101, 0]
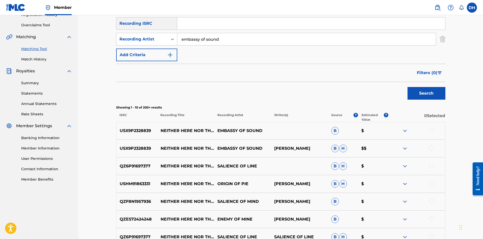
click at [432, 129] on div at bounding box center [431, 130] width 5 height 5
click at [431, 151] on div at bounding box center [416, 148] width 57 height 6
click at [429, 147] on div at bounding box center [431, 147] width 5 height 5
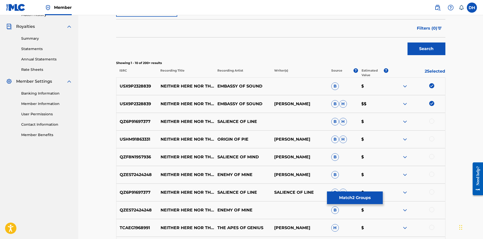
scroll to position [152, 0]
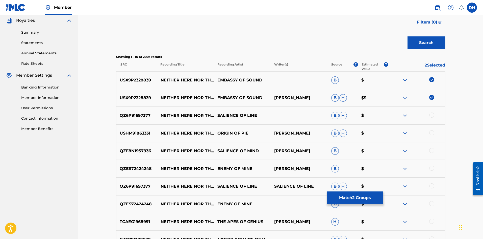
click at [348, 195] on button "Match 2 Groups" at bounding box center [355, 197] width 56 height 13
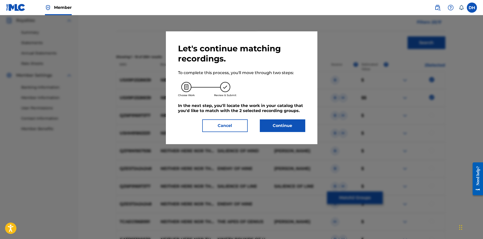
click at [285, 125] on button "Continue" at bounding box center [282, 125] width 45 height 13
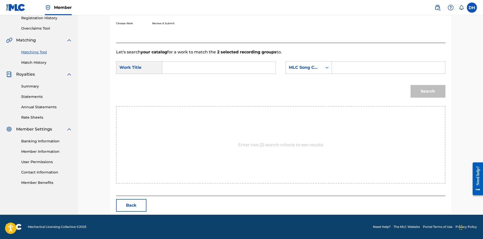
scroll to position [98, 0]
click at [211, 67] on input "Search Form" at bounding box center [219, 67] width 105 height 12
click at [207, 76] on div "neither here nor there" at bounding box center [219, 78] width 104 height 9
type input "neither here nor there"
click at [324, 72] on div "Search Form" at bounding box center [327, 67] width 9 height 12
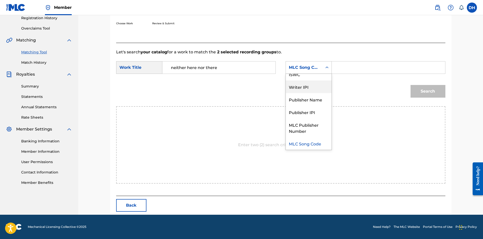
scroll to position [0, 0]
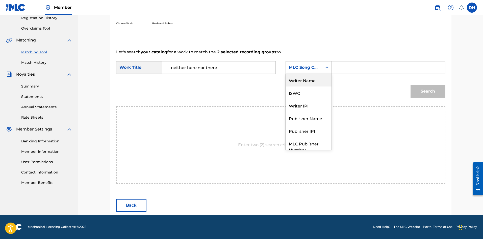
click at [310, 84] on div "Writer Name" at bounding box center [309, 80] width 46 height 13
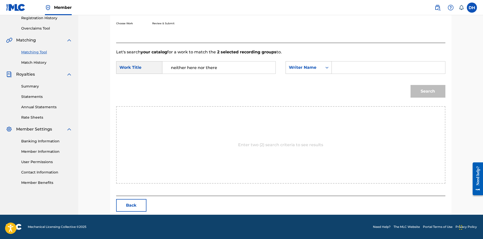
click at [357, 68] on input "Search Form" at bounding box center [388, 67] width 105 height 12
type input "[PERSON_NAME]"
click at [418, 92] on button "Search" at bounding box center [428, 91] width 35 height 13
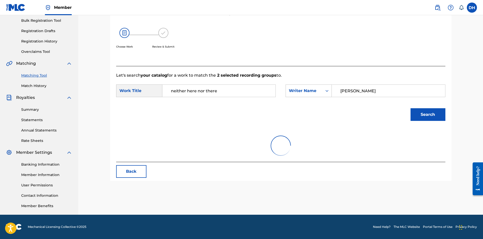
scroll to position [98, 0]
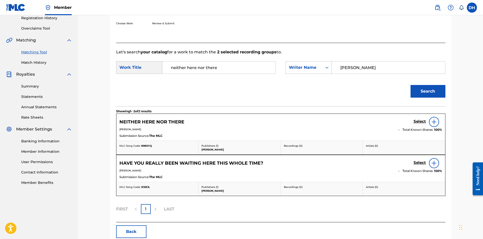
click at [421, 122] on h5 "Select" at bounding box center [420, 121] width 12 height 5
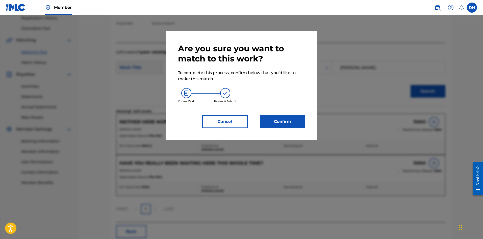
click at [289, 120] on button "Confirm" at bounding box center [282, 121] width 45 height 13
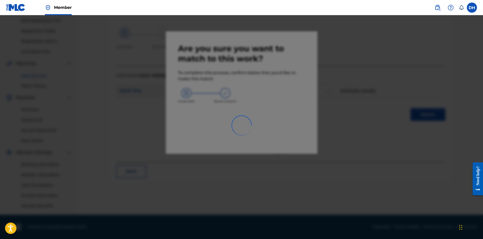
scroll to position [75, 0]
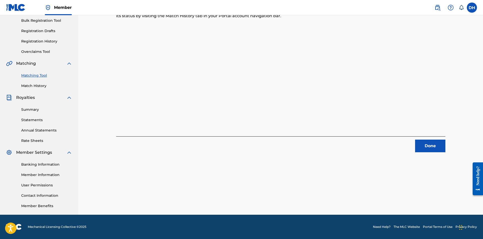
click at [434, 142] on button "Done" at bounding box center [430, 145] width 30 height 13
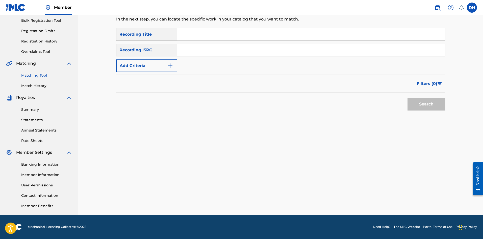
click at [187, 36] on input "Search Form" at bounding box center [311, 34] width 268 height 12
type input "fading codes"
click at [408, 98] on button "Search" at bounding box center [427, 104] width 38 height 13
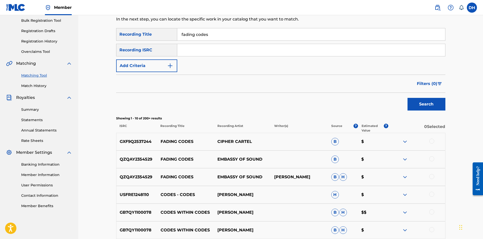
click at [433, 176] on div at bounding box center [431, 176] width 5 height 5
click at [431, 159] on div at bounding box center [431, 158] width 5 height 5
click at [362, 196] on button "Match 2 Groups" at bounding box center [355, 197] width 56 height 13
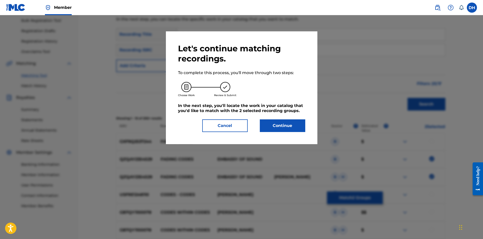
click at [281, 126] on button "Continue" at bounding box center [282, 125] width 45 height 13
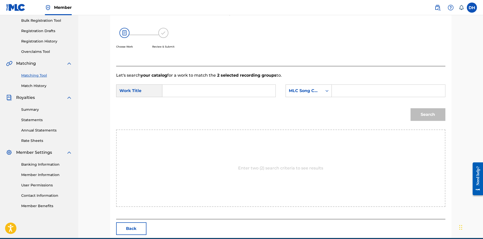
click at [213, 94] on input "Search Form" at bounding box center [219, 91] width 105 height 12
click at [208, 103] on div "fading codes" at bounding box center [219, 102] width 104 height 9
type input "fading codes"
click at [308, 96] on div "MLC Song Code" at bounding box center [309, 90] width 46 height 13
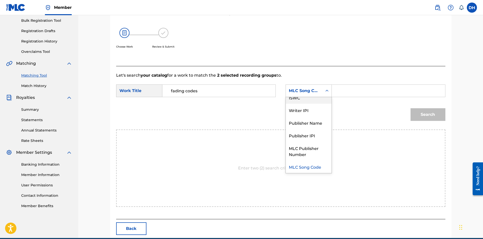
scroll to position [0, 0]
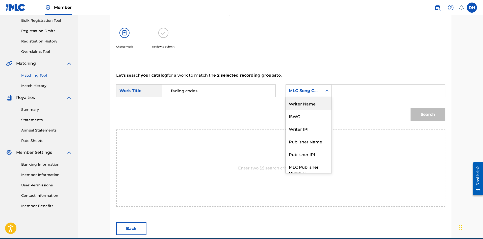
click at [309, 100] on div "Writer Name" at bounding box center [309, 103] width 46 height 13
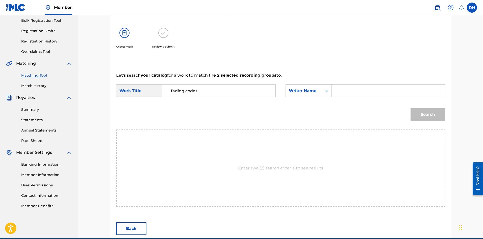
drag, startPoint x: 326, startPoint y: 99, endPoint x: 353, endPoint y: 93, distance: 27.8
click at [353, 93] on input "Search Form" at bounding box center [388, 91] width 105 height 12
type input "[PERSON_NAME]"
click at [435, 116] on button "Search" at bounding box center [428, 114] width 35 height 13
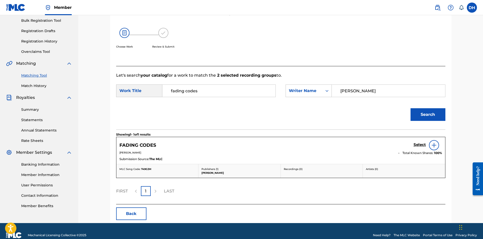
click at [421, 144] on h5 "Select" at bounding box center [420, 144] width 12 height 5
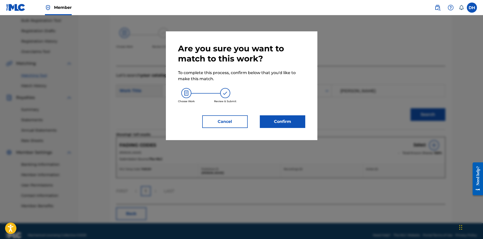
click at [292, 123] on button "Confirm" at bounding box center [282, 121] width 45 height 13
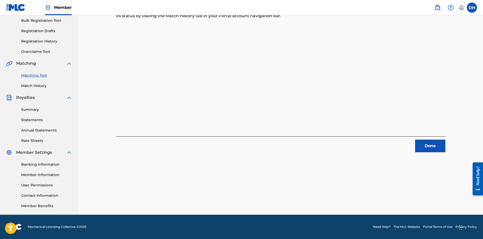
click at [431, 151] on button "Done" at bounding box center [430, 145] width 30 height 13
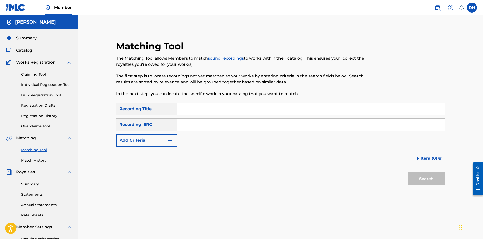
click at [25, 52] on span "Catalog" at bounding box center [24, 50] width 16 height 6
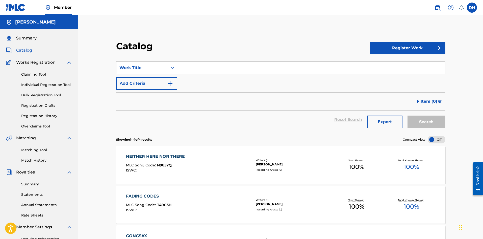
click at [345, 120] on div "Reset Search Export Search" at bounding box center [280, 119] width 329 height 18
click at [344, 118] on div "Reset Search Export Search" at bounding box center [280, 119] width 329 height 18
click at [28, 50] on span "Catalog" at bounding box center [24, 50] width 16 height 6
click at [436, 103] on span "Filters ( 0 )" at bounding box center [427, 101] width 20 height 6
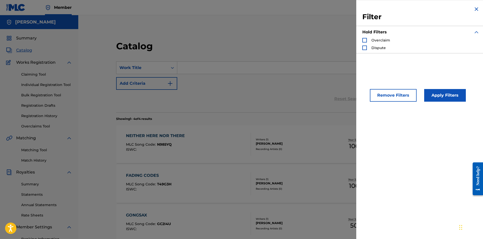
click at [474, 9] on img "Search Form" at bounding box center [477, 9] width 6 height 6
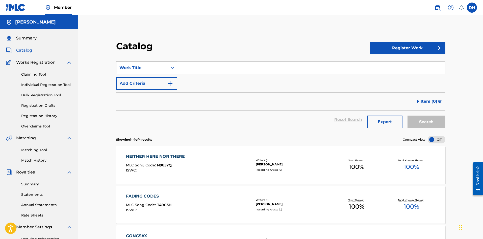
click at [170, 68] on icon "Search Form" at bounding box center [172, 67] width 5 height 5
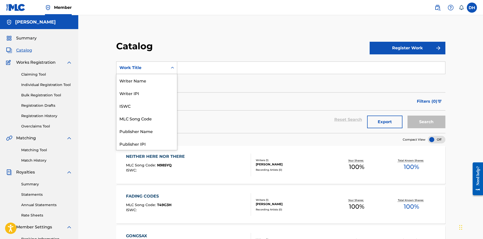
scroll to position [76, 0]
click at [143, 118] on div "Artist" at bounding box center [146, 118] width 61 height 13
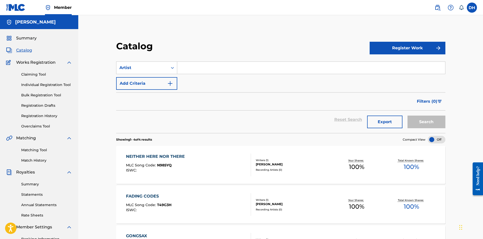
click at [194, 62] on input "Search Form" at bounding box center [311, 68] width 268 height 12
type input "."
click at [408, 115] on button "Search" at bounding box center [427, 121] width 38 height 13
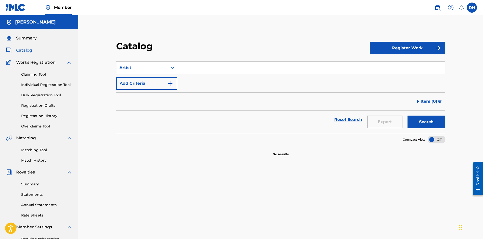
drag, startPoint x: 181, startPoint y: 69, endPoint x: 188, endPoint y: 69, distance: 7.1
click at [184, 69] on input "." at bounding box center [311, 68] width 268 height 12
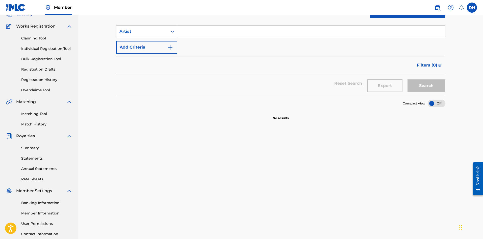
scroll to position [0, 0]
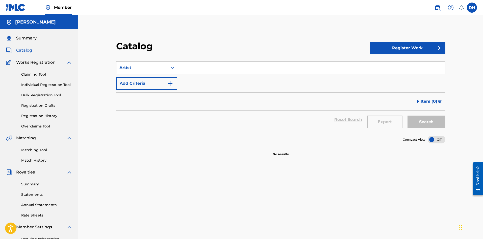
click at [27, 39] on span "Summary" at bounding box center [26, 38] width 20 height 6
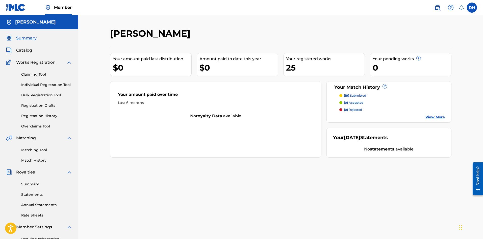
click at [26, 49] on span "Catalog" at bounding box center [24, 50] width 16 height 6
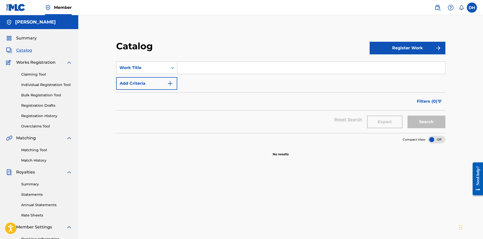
click at [30, 74] on link "Claiming Tool" at bounding box center [46, 74] width 51 height 5
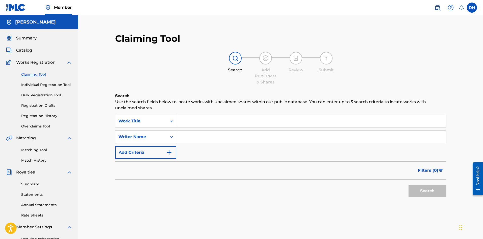
click at [36, 117] on link "Registration History" at bounding box center [46, 115] width 51 height 5
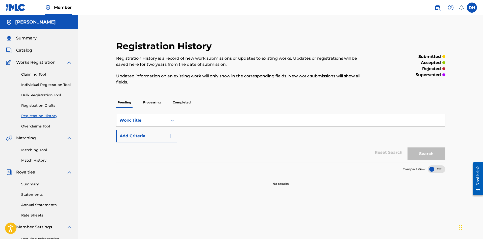
click at [25, 55] on div "Summary Catalog Works Registration Claiming Tool Individual Registration Tool B…" at bounding box center [39, 159] width 78 height 260
click at [25, 52] on span "Catalog" at bounding box center [24, 50] width 16 height 6
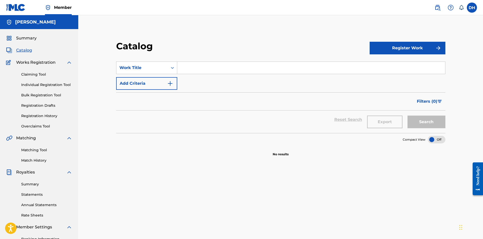
click at [204, 72] on input "Search Form" at bounding box center [311, 68] width 268 height 12
click at [173, 64] on div "Search Form" at bounding box center [172, 67] width 9 height 9
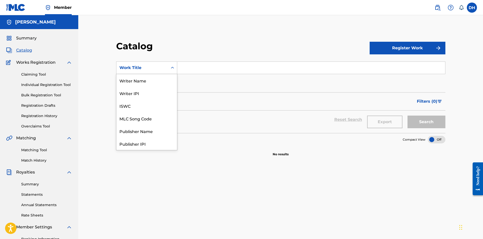
scroll to position [76, 0]
click at [144, 120] on div "Artist" at bounding box center [146, 118] width 61 height 13
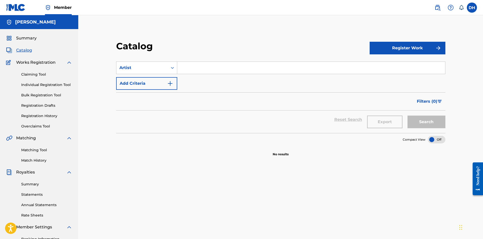
click at [202, 70] on input "Search Form" at bounding box center [311, 68] width 268 height 12
type input "passive fire"
click at [408, 115] on button "Search" at bounding box center [427, 121] width 38 height 13
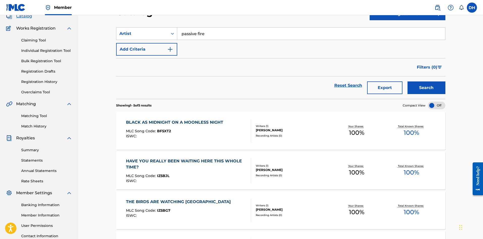
scroll to position [25, 0]
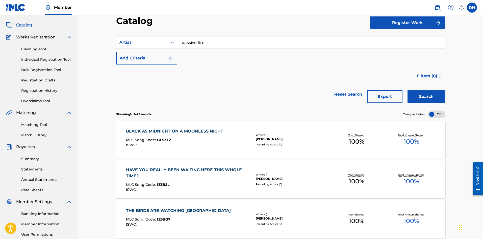
drag, startPoint x: 206, startPoint y: 42, endPoint x: 183, endPoint y: 44, distance: 23.1
click at [186, 44] on input "passive fire" at bounding box center [311, 42] width 268 height 12
click at [181, 44] on input "passive fire" at bounding box center [311, 42] width 268 height 12
drag, startPoint x: 182, startPoint y: 44, endPoint x: 252, endPoint y: 44, distance: 70.2
click at [252, 44] on input "passive fire" at bounding box center [311, 42] width 268 height 12
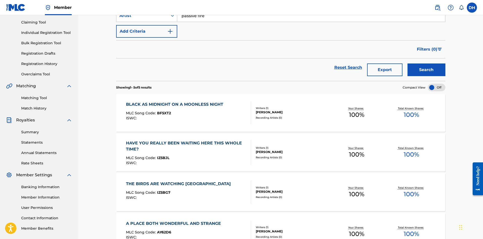
scroll to position [51, 0]
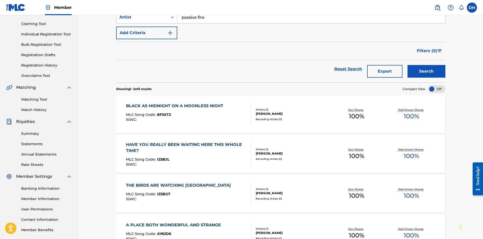
click at [38, 101] on link "Matching Tool" at bounding box center [46, 99] width 51 height 5
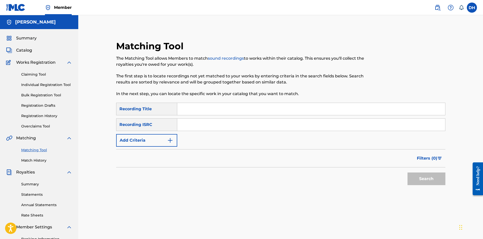
click at [162, 122] on div "Recording ISRC" at bounding box center [146, 124] width 61 height 13
click at [157, 124] on div "Recording ISRC" at bounding box center [146, 124] width 61 height 13
click at [117, 121] on div "Recording ISRC" at bounding box center [146, 124] width 61 height 13
click at [137, 109] on div "Recording Title" at bounding box center [146, 109] width 61 height 13
click at [173, 110] on div "Recording Title" at bounding box center [146, 109] width 61 height 13
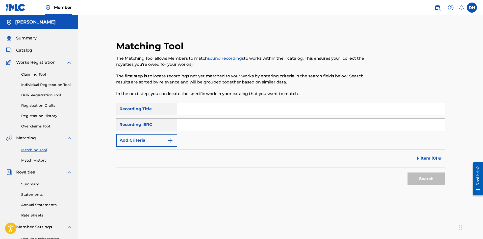
click at [191, 108] on input "Search Form" at bounding box center [311, 109] width 268 height 12
type input "a foot in the barn door"
click at [429, 182] on button "Search" at bounding box center [427, 178] width 38 height 13
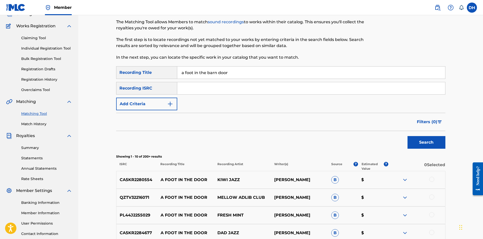
scroll to position [31, 0]
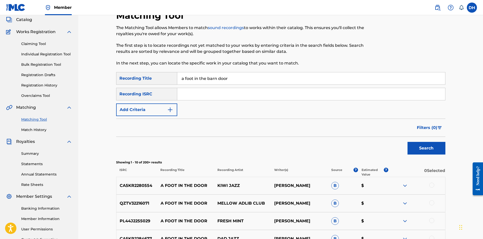
click at [41, 129] on link "Match History" at bounding box center [46, 129] width 51 height 5
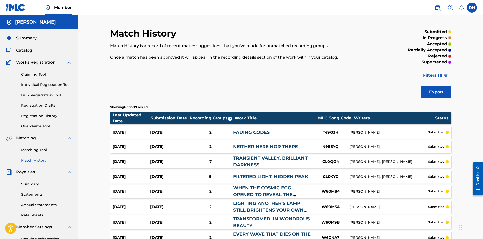
scroll to position [86, 0]
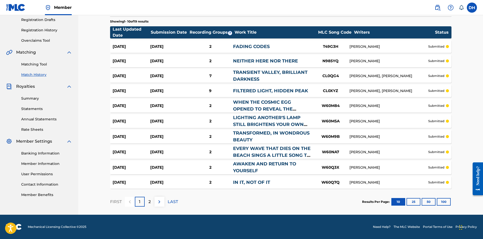
click at [170, 202] on p "LAST" at bounding box center [173, 202] width 10 height 6
click at [139, 203] on p "1" at bounding box center [140, 202] width 2 height 6
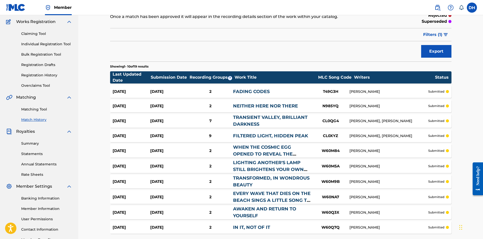
scroll to position [0, 0]
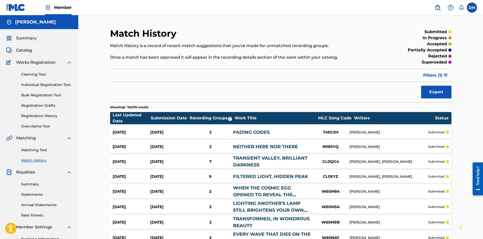
click at [22, 38] on span "Summary" at bounding box center [26, 38] width 20 height 6
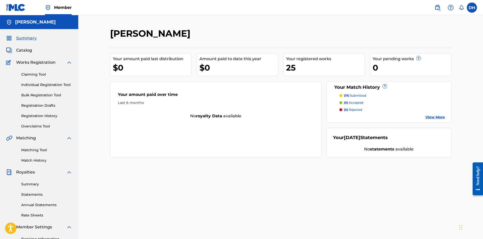
click at [435, 117] on link "View More" at bounding box center [435, 116] width 19 height 5
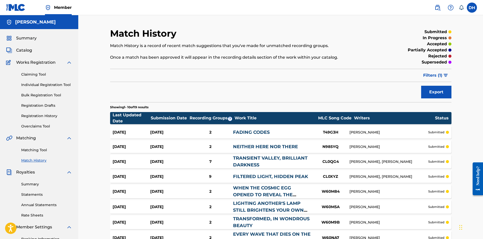
click at [28, 40] on span "Summary" at bounding box center [26, 38] width 20 height 6
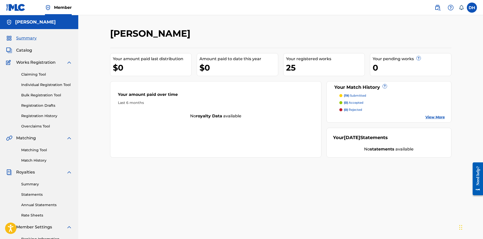
click at [23, 51] on span "Catalog" at bounding box center [24, 50] width 16 height 6
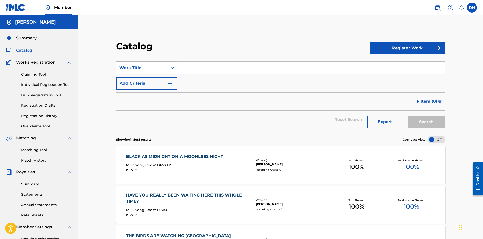
click at [154, 67] on div "Work Title" at bounding box center [141, 68] width 45 height 6
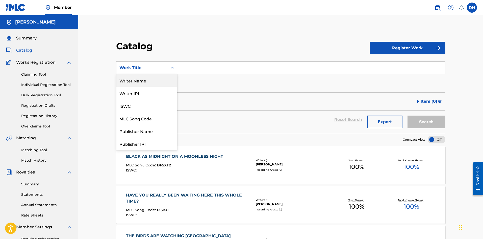
click at [155, 81] on div "Writer Name" at bounding box center [146, 80] width 61 height 13
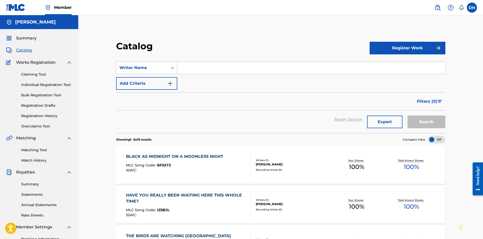
click at [204, 61] on div "Search Form" at bounding box center [311, 67] width 268 height 13
click at [204, 69] on input "Search Form" at bounding box center [311, 68] width 268 height 12
type input "[PERSON_NAME]"
click at [430, 122] on button "Search" at bounding box center [427, 121] width 38 height 13
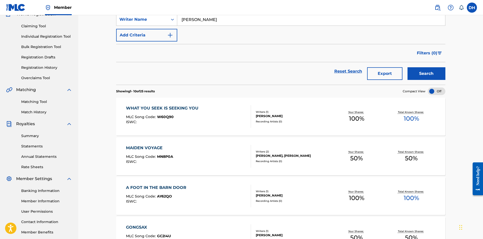
scroll to position [24, 0]
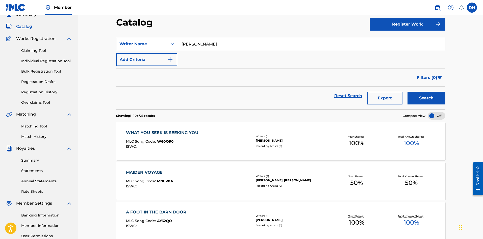
click at [39, 127] on link "Matching Tool" at bounding box center [46, 126] width 51 height 5
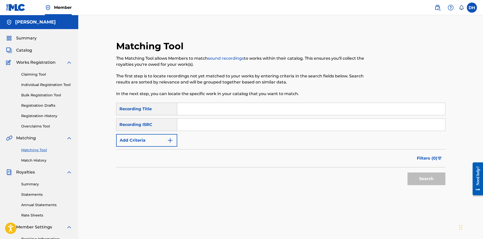
click at [184, 109] on input "Search Form" at bounding box center [311, 109] width 268 height 12
type input "soft harbour"
click at [408, 172] on button "Search" at bounding box center [427, 178] width 38 height 13
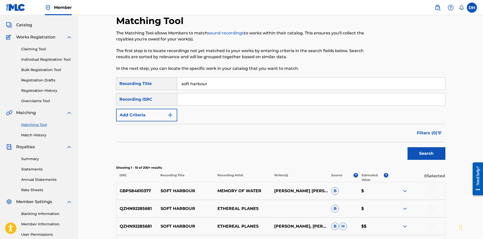
scroll to position [76, 0]
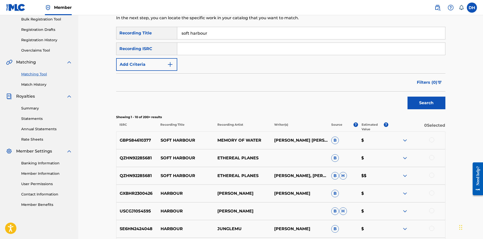
drag, startPoint x: 431, startPoint y: 157, endPoint x: 430, endPoint y: 163, distance: 6.3
click at [431, 157] on div at bounding box center [431, 157] width 5 height 5
click at [434, 175] on div at bounding box center [431, 175] width 5 height 5
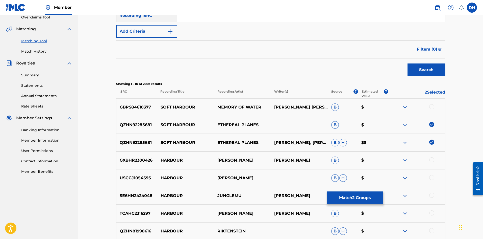
scroll to position [101, 0]
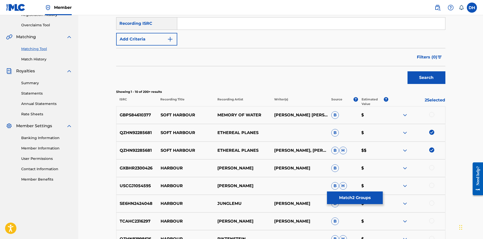
click at [367, 196] on button "Match 2 Groups" at bounding box center [355, 197] width 56 height 13
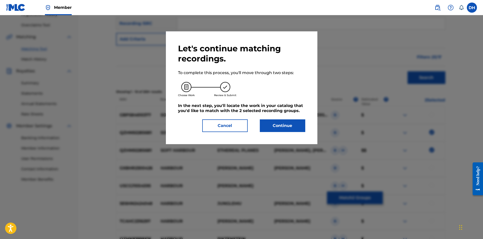
click at [281, 129] on button "Continue" at bounding box center [282, 125] width 45 height 13
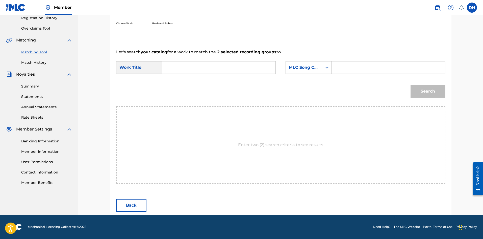
drag, startPoint x: 165, startPoint y: 64, endPoint x: 184, endPoint y: 68, distance: 19.4
click at [166, 64] on div "Search Form" at bounding box center [218, 67] width 113 height 13
click at [184, 68] on input "Search Form" at bounding box center [219, 67] width 105 height 12
click at [200, 74] on div "soft harbour" at bounding box center [218, 79] width 105 height 10
click at [200, 78] on div "soft harbour" at bounding box center [219, 78] width 104 height 9
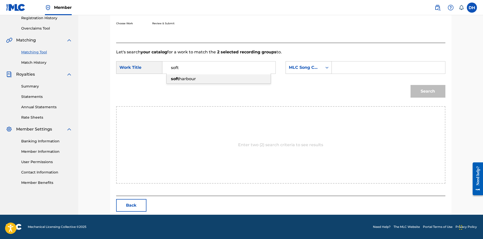
type input "soft harbour"
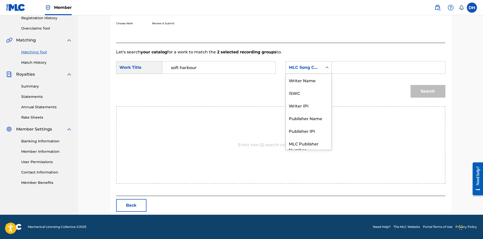
click at [309, 70] on div "MLC Song Code" at bounding box center [304, 67] width 31 height 6
click at [306, 83] on div "Writer Name" at bounding box center [309, 80] width 46 height 13
click at [342, 74] on div "SearchWithCriteria61437ff4-19f5-484d-a17b-75f3a33b9acb Work Title soft harbour …" at bounding box center [280, 69] width 329 height 16
click at [347, 69] on input "Search Form" at bounding box center [388, 67] width 105 height 12
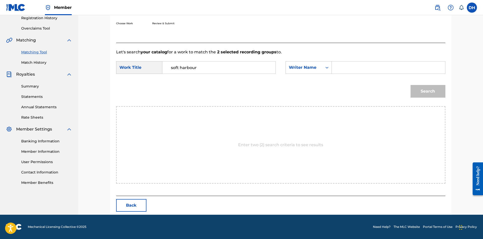
type input "[PERSON_NAME]"
click at [420, 91] on button "Search" at bounding box center [428, 91] width 35 height 13
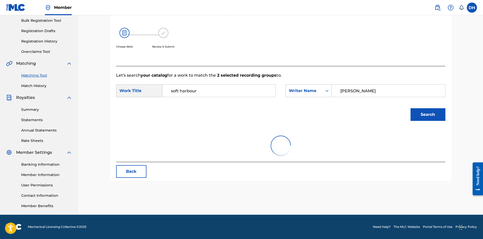
scroll to position [83, 0]
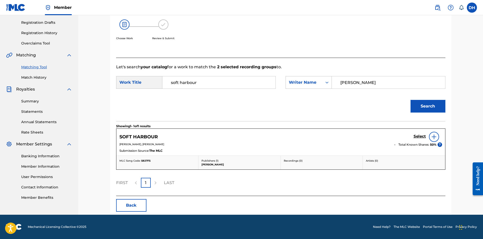
click at [418, 136] on h5 "Select" at bounding box center [420, 136] width 12 height 5
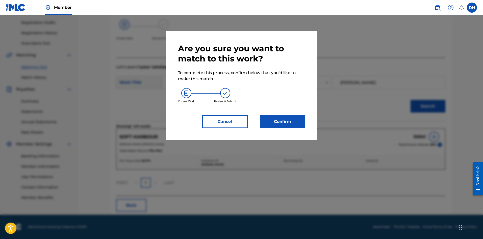
click at [302, 124] on button "Confirm" at bounding box center [282, 121] width 45 height 13
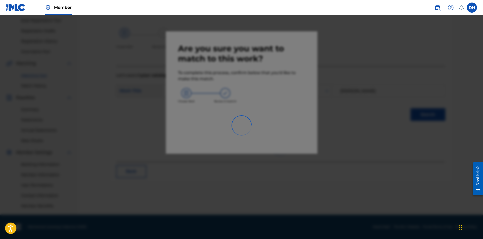
scroll to position [75, 0]
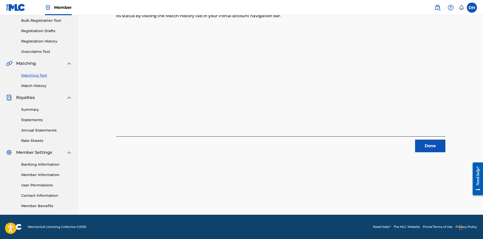
click at [428, 143] on button "Done" at bounding box center [430, 145] width 30 height 13
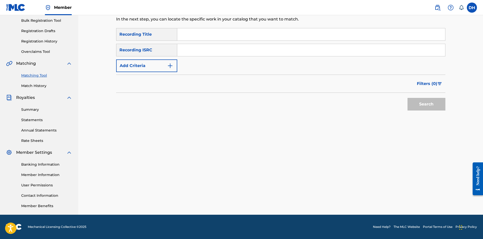
click at [195, 38] on input "Search Form" at bounding box center [311, 34] width 268 height 12
type input "moonlit passage"
click at [408, 98] on button "Search" at bounding box center [427, 104] width 38 height 13
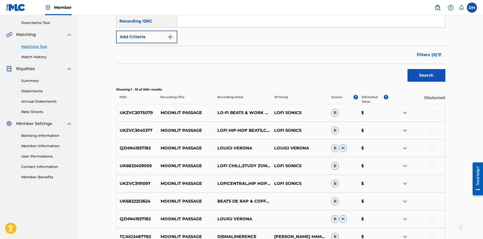
scroll to position [56, 0]
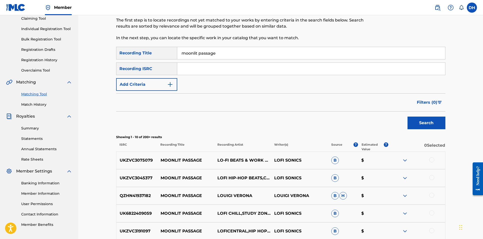
click at [127, 67] on div "Recording ISRC" at bounding box center [146, 68] width 61 height 13
click at [152, 71] on div "Recording ISRC" at bounding box center [146, 68] width 61 height 13
click at [154, 87] on button "Add Criteria" at bounding box center [146, 84] width 61 height 13
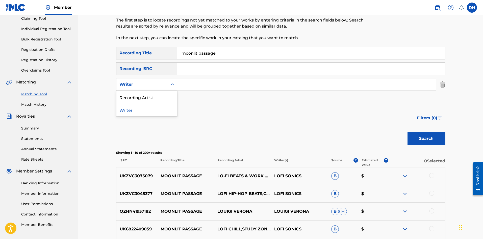
click at [159, 82] on div "Writer" at bounding box center [141, 84] width 45 height 6
click at [154, 93] on div "Recording Artist" at bounding box center [146, 97] width 61 height 13
click at [192, 82] on input "Search Form" at bounding box center [306, 84] width 259 height 12
type input "ethereal planes"
click at [408, 132] on button "Search" at bounding box center [427, 138] width 38 height 13
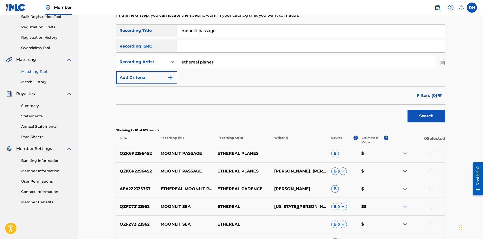
scroll to position [106, 0]
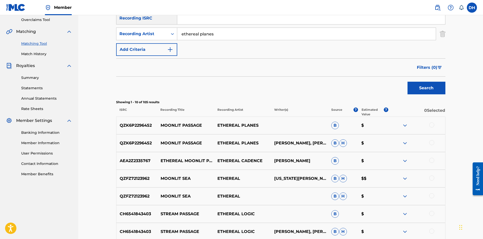
click at [431, 126] on div at bounding box center [431, 124] width 5 height 5
click at [431, 143] on div at bounding box center [431, 142] width 5 height 5
click at [352, 197] on button "Match 2 Groups" at bounding box center [355, 197] width 56 height 13
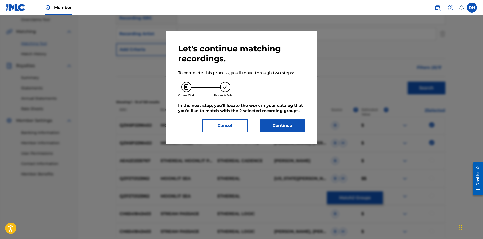
click at [288, 130] on button "Continue" at bounding box center [282, 125] width 45 height 13
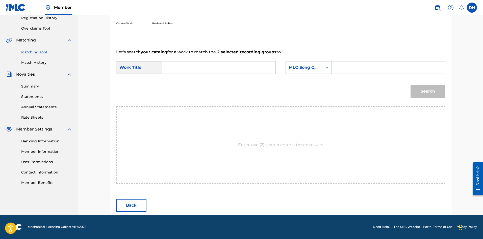
scroll to position [98, 0]
click at [209, 71] on input "Search Form" at bounding box center [219, 67] width 105 height 12
click at [189, 84] on div "Search" at bounding box center [280, 93] width 329 height 26
click at [221, 69] on input "moonli" at bounding box center [219, 67] width 105 height 12
click at [213, 82] on div "moonli t passage" at bounding box center [219, 78] width 104 height 9
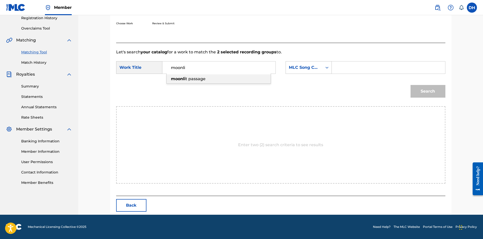
type input "moonlit passage"
click at [311, 65] on div "MLC Song Code" at bounding box center [304, 67] width 31 height 6
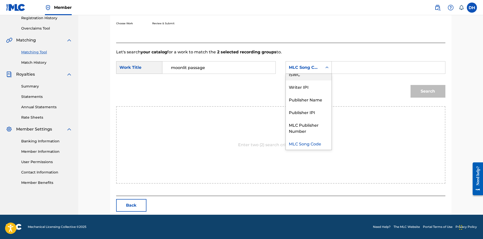
scroll to position [0, 0]
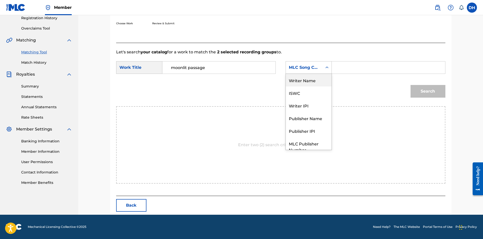
click at [310, 77] on div "Writer Name" at bounding box center [309, 80] width 46 height 13
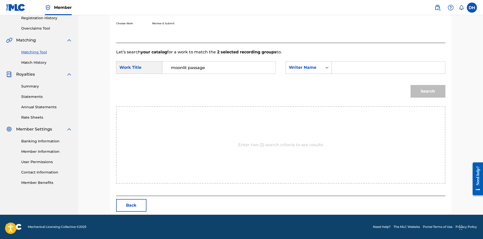
click at [345, 70] on input "Search Form" at bounding box center [388, 67] width 105 height 12
type input "[PERSON_NAME]"
click at [432, 94] on button "Search" at bounding box center [428, 91] width 35 height 13
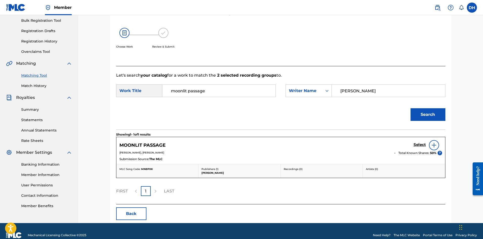
scroll to position [83, 0]
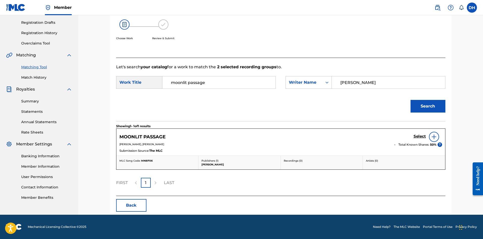
click at [420, 135] on h5 "Select" at bounding box center [420, 136] width 12 height 5
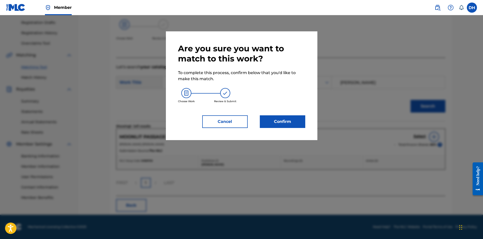
click at [277, 121] on button "Confirm" at bounding box center [282, 121] width 45 height 13
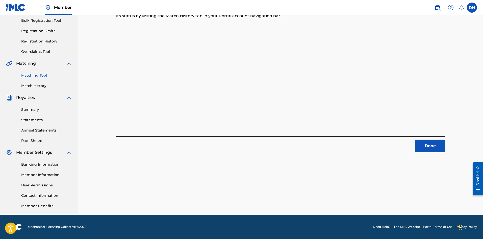
click at [432, 146] on button "Done" at bounding box center [430, 145] width 30 height 13
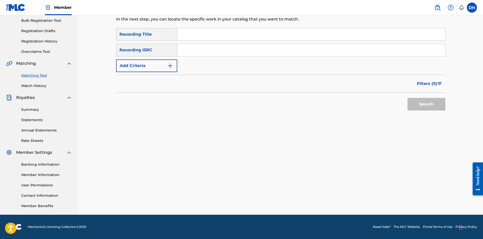
click at [192, 34] on input "Search Form" at bounding box center [311, 34] width 268 height 12
type input "open sails"
click at [161, 63] on button "Add Criteria" at bounding box center [146, 65] width 61 height 13
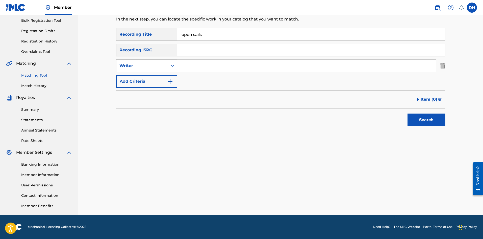
click at [165, 65] on div "Writer" at bounding box center [141, 66] width 45 height 6
click at [164, 75] on div "Recording Artist" at bounding box center [146, 78] width 61 height 13
click at [200, 64] on input "Search Form" at bounding box center [306, 66] width 259 height 12
type input "ethereal planes"
click at [434, 124] on button "Search" at bounding box center [427, 119] width 38 height 13
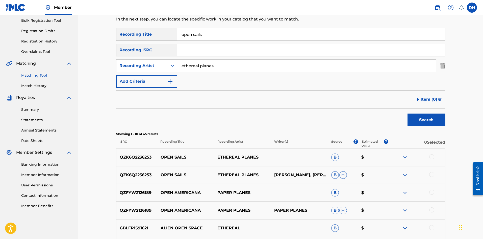
click at [431, 170] on div "QZK6Q2236253 OPEN SAILS ETHEREAL PLANES [PERSON_NAME], [PERSON_NAME] [PERSON_NA…" at bounding box center [280, 175] width 329 height 18
click at [432, 158] on div at bounding box center [431, 156] width 5 height 5
click at [431, 172] on div at bounding box center [431, 174] width 5 height 5
click at [375, 196] on button "Match 2 Groups" at bounding box center [355, 197] width 56 height 13
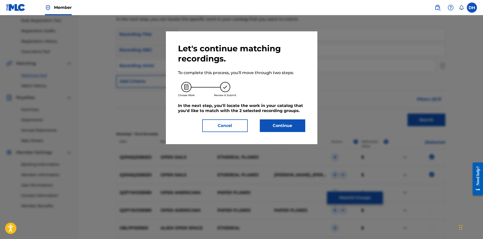
click at [276, 127] on button "Continue" at bounding box center [282, 125] width 45 height 13
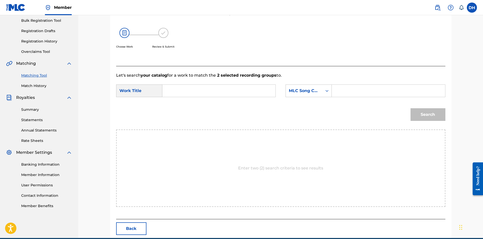
click at [189, 92] on input "Search Form" at bounding box center [219, 91] width 105 height 12
click at [195, 103] on div "open sail s" at bounding box center [219, 102] width 104 height 9
type input "open sails"
click at [317, 92] on div "MLC Song Code" at bounding box center [304, 91] width 31 height 6
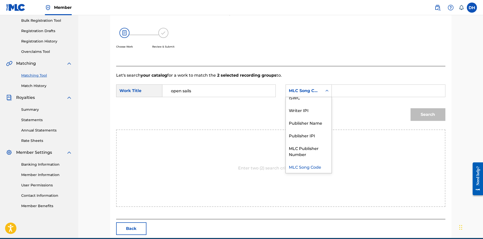
scroll to position [0, 0]
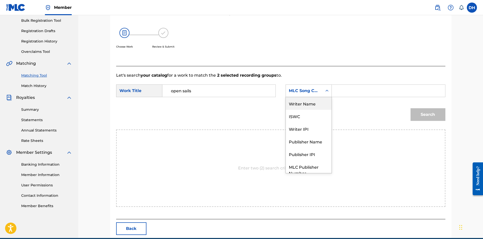
click at [314, 105] on div "Writer Name" at bounding box center [309, 103] width 46 height 13
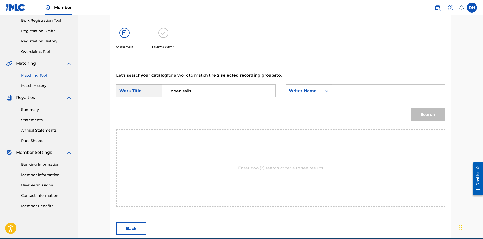
drag, startPoint x: 337, startPoint y: 92, endPoint x: 340, endPoint y: 92, distance: 2.8
click at [337, 92] on input "Search Form" at bounding box center [388, 91] width 105 height 12
type input "[PERSON_NAME]"
click at [428, 112] on button "Search" at bounding box center [428, 114] width 35 height 13
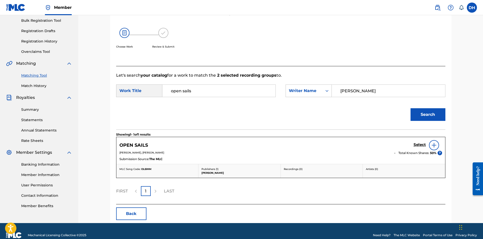
click at [421, 143] on h5 "Select" at bounding box center [420, 144] width 12 height 5
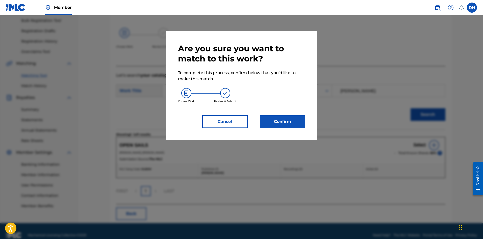
click at [289, 121] on button "Confirm" at bounding box center [282, 121] width 45 height 13
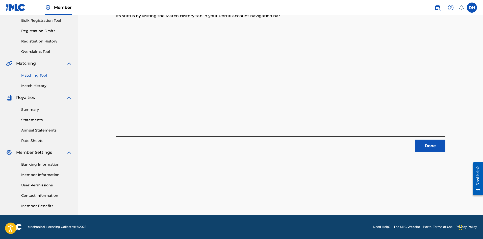
click at [430, 144] on button "Done" at bounding box center [430, 145] width 30 height 13
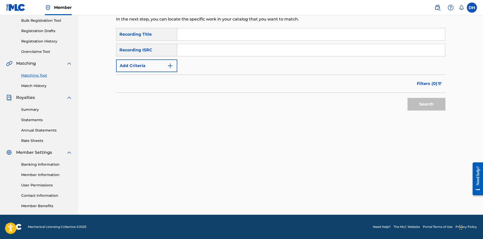
click at [192, 32] on input "Search Form" at bounding box center [311, 34] width 268 height 12
type input "maiden voyage"
click at [142, 69] on button "Add Criteria" at bounding box center [146, 65] width 61 height 13
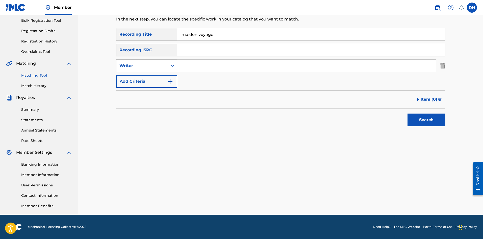
click at [148, 68] on div "Writer" at bounding box center [141, 66] width 45 height 6
click at [149, 78] on div "Recording Artist" at bounding box center [146, 78] width 61 height 13
click at [191, 61] on input "Search Form" at bounding box center [306, 66] width 259 height 12
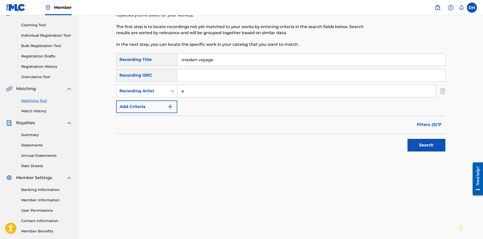
type input "ethereal planes"
click at [423, 147] on button "Search" at bounding box center [427, 145] width 38 height 13
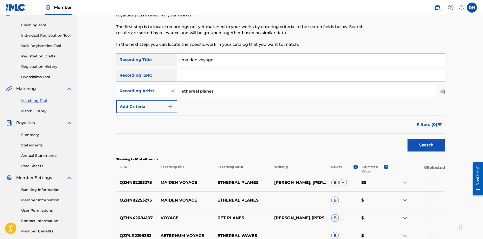
click at [432, 199] on div at bounding box center [431, 199] width 5 height 5
click at [432, 183] on div at bounding box center [431, 181] width 5 height 5
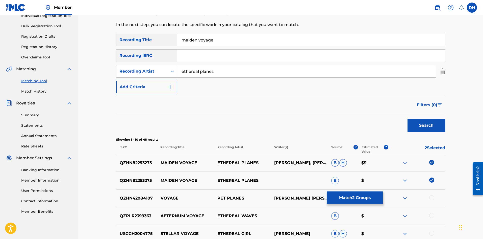
scroll to position [125, 0]
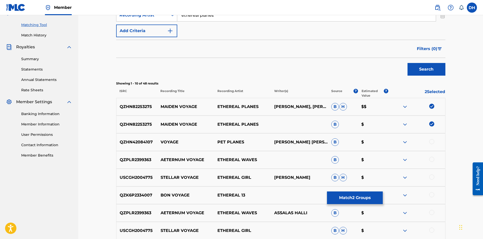
click at [353, 197] on button "Match 2 Groups" at bounding box center [355, 197] width 56 height 13
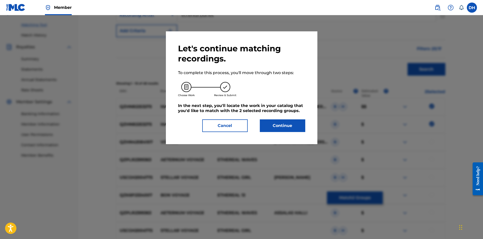
click at [288, 127] on button "Continue" at bounding box center [282, 125] width 45 height 13
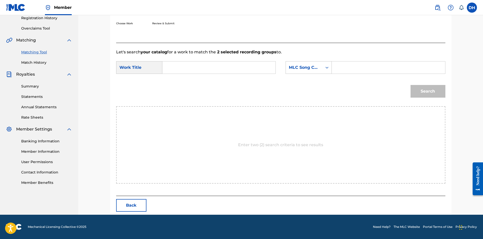
click at [232, 67] on input "Search Form" at bounding box center [219, 67] width 105 height 12
click at [242, 83] on div "maiden voyage" at bounding box center [219, 78] width 104 height 9
type input "maiden voyage"
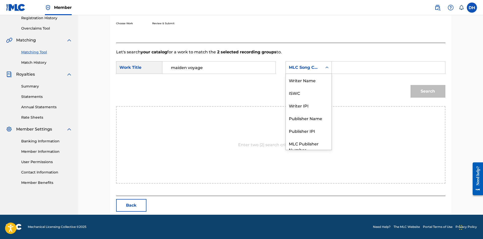
click at [304, 67] on div "MLC Song Code" at bounding box center [304, 67] width 31 height 6
click at [303, 81] on div "Writer Name" at bounding box center [309, 80] width 46 height 13
click at [369, 69] on input "Search Form" at bounding box center [388, 67] width 105 height 12
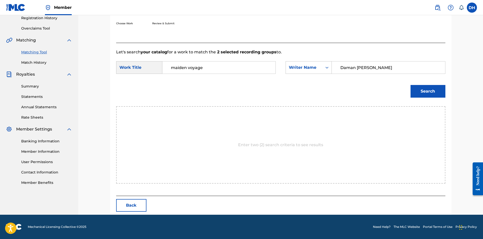
drag, startPoint x: 366, startPoint y: 68, endPoint x: 373, endPoint y: 72, distance: 8.9
click at [372, 68] on input "Daman [PERSON_NAME]" at bounding box center [388, 67] width 105 height 12
type input "[PERSON_NAME]"
click at [449, 94] on div "Match Usage - Select Work In this step, you will locate the work you'd like to …" at bounding box center [281, 79] width 342 height 272
click at [440, 92] on button "Search" at bounding box center [428, 91] width 35 height 13
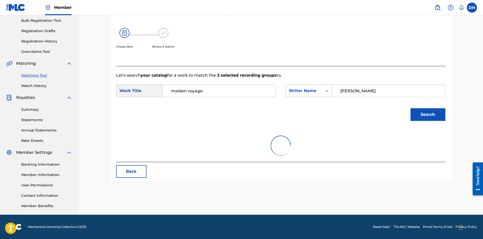
scroll to position [83, 0]
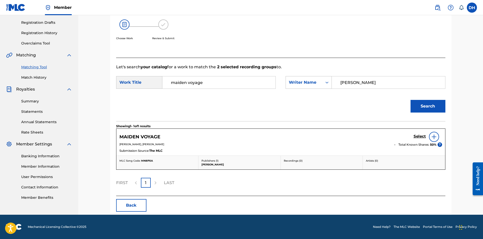
click at [419, 136] on h5 "Select" at bounding box center [420, 136] width 12 height 5
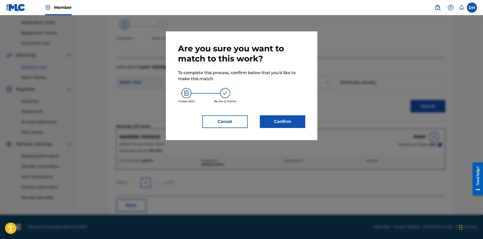
click at [297, 123] on button "Confirm" at bounding box center [282, 121] width 45 height 13
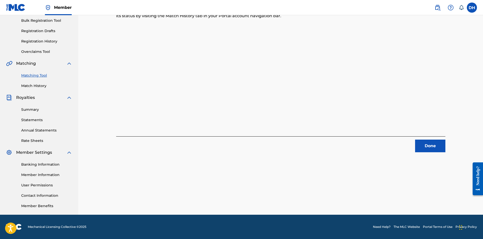
click at [437, 150] on button "Done" at bounding box center [430, 145] width 30 height 13
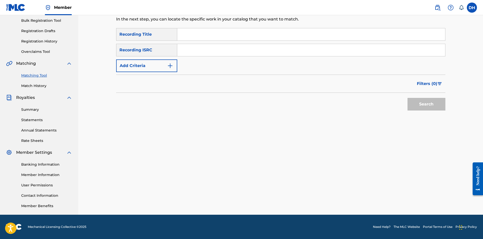
click at [34, 164] on link "Banking Information" at bounding box center [46, 164] width 51 height 5
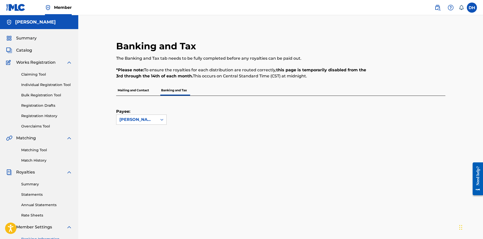
click at [139, 92] on p "Mailing and Contact" at bounding box center [133, 90] width 34 height 11
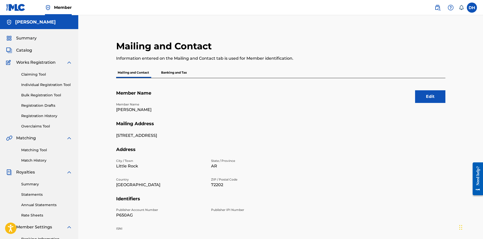
scroll to position [75, 0]
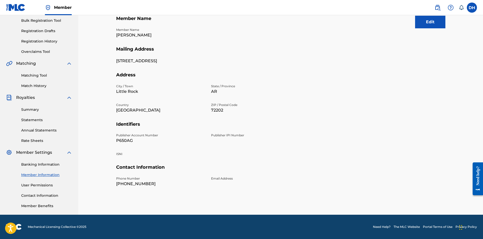
click at [34, 119] on link "Statements" at bounding box center [46, 119] width 51 height 5
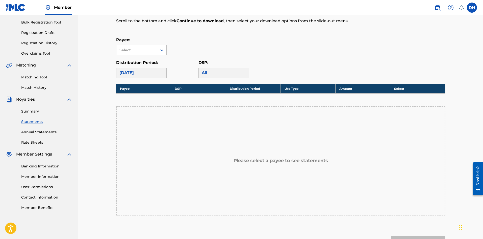
scroll to position [76, 0]
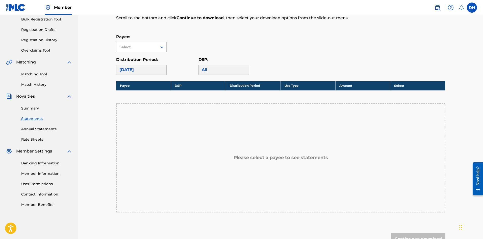
click at [39, 73] on link "Matching Tool" at bounding box center [46, 73] width 51 height 5
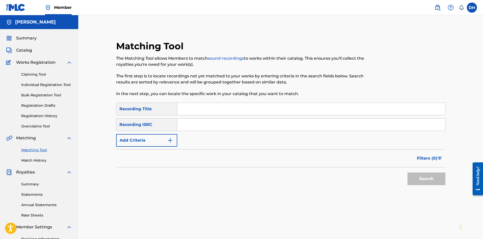
click at [144, 126] on div "Recording ISRC" at bounding box center [146, 124] width 61 height 13
click at [152, 125] on div "Recording ISRC" at bounding box center [146, 124] width 61 height 13
click at [151, 141] on button "Add Criteria" at bounding box center [146, 140] width 61 height 13
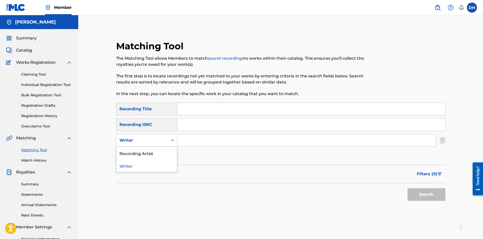
click at [150, 140] on div "Writer" at bounding box center [141, 140] width 45 height 6
click at [183, 108] on input "Search Form" at bounding box center [311, 109] width 268 height 12
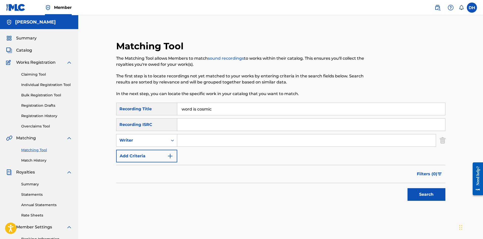
type input "word is cosmic"
click at [208, 147] on div "SearchWithCriteria3f3a8641-9891-48fa-befa-54a2193dbae7 Recording Title word is …" at bounding box center [280, 133] width 329 height 60
click at [207, 141] on input "Search Form" at bounding box center [306, 140] width 259 height 12
type input "[PERSON_NAME]"
click at [408, 188] on button "Search" at bounding box center [427, 194] width 38 height 13
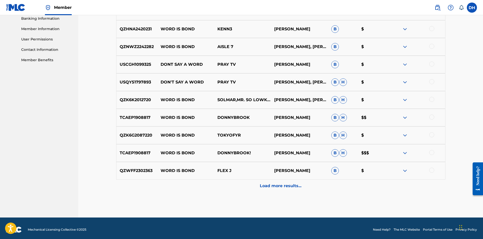
scroll to position [223, 0]
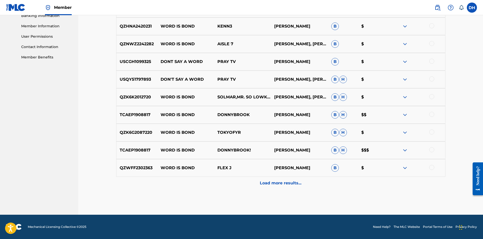
click at [297, 183] on p "Load more results..." at bounding box center [281, 183] width 42 height 6
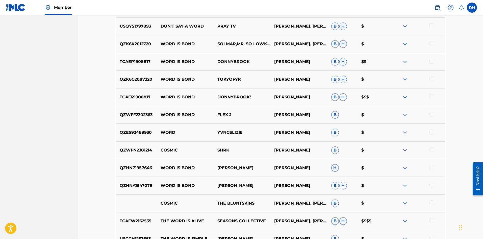
scroll to position [375, 0]
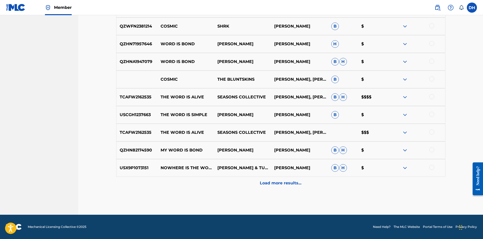
click at [286, 184] on p "Load more results..." at bounding box center [281, 183] width 42 height 6
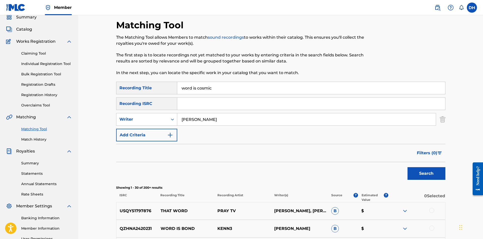
scroll to position [0, 0]
